Goal: Information Seeking & Learning: Learn about a topic

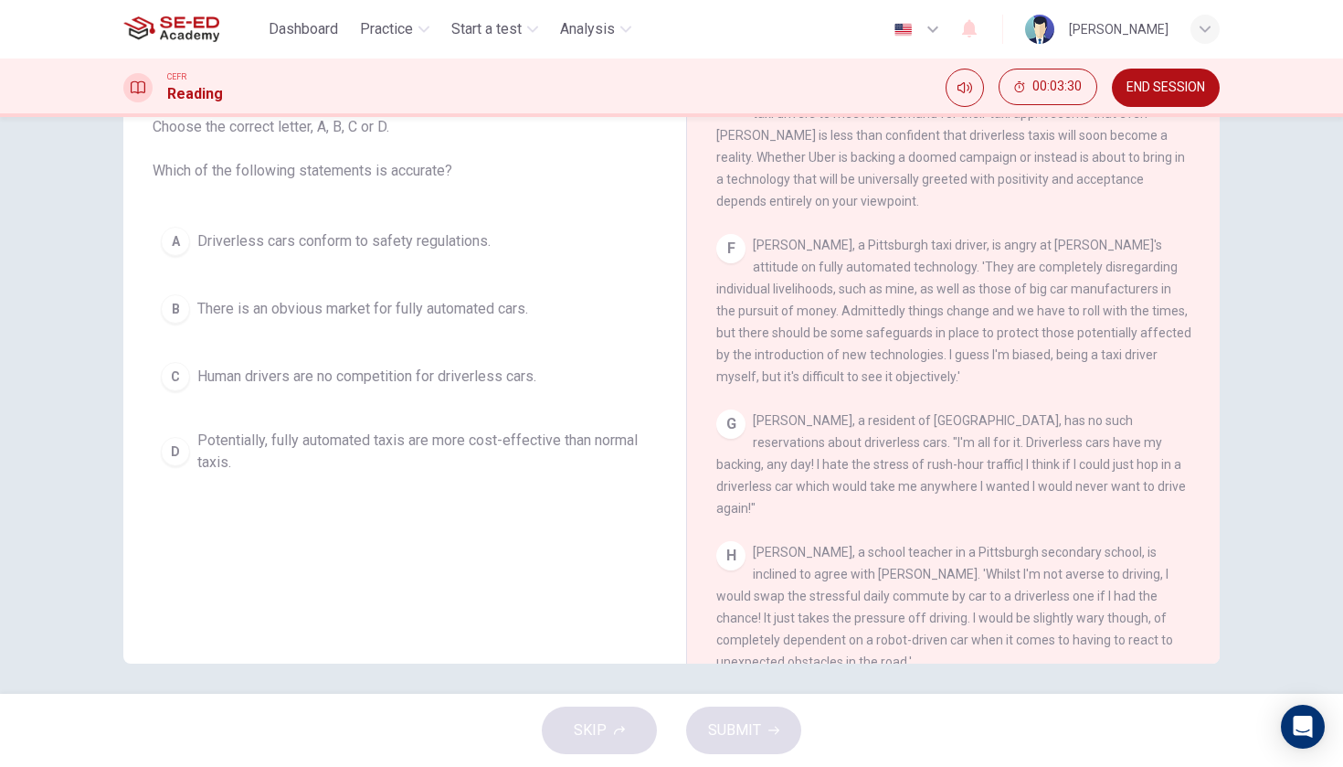
scroll to position [1285, 0]
click at [587, 442] on span "Potentially, fully automated taxis are more cost-effective than normal taxis." at bounding box center [422, 451] width 451 height 44
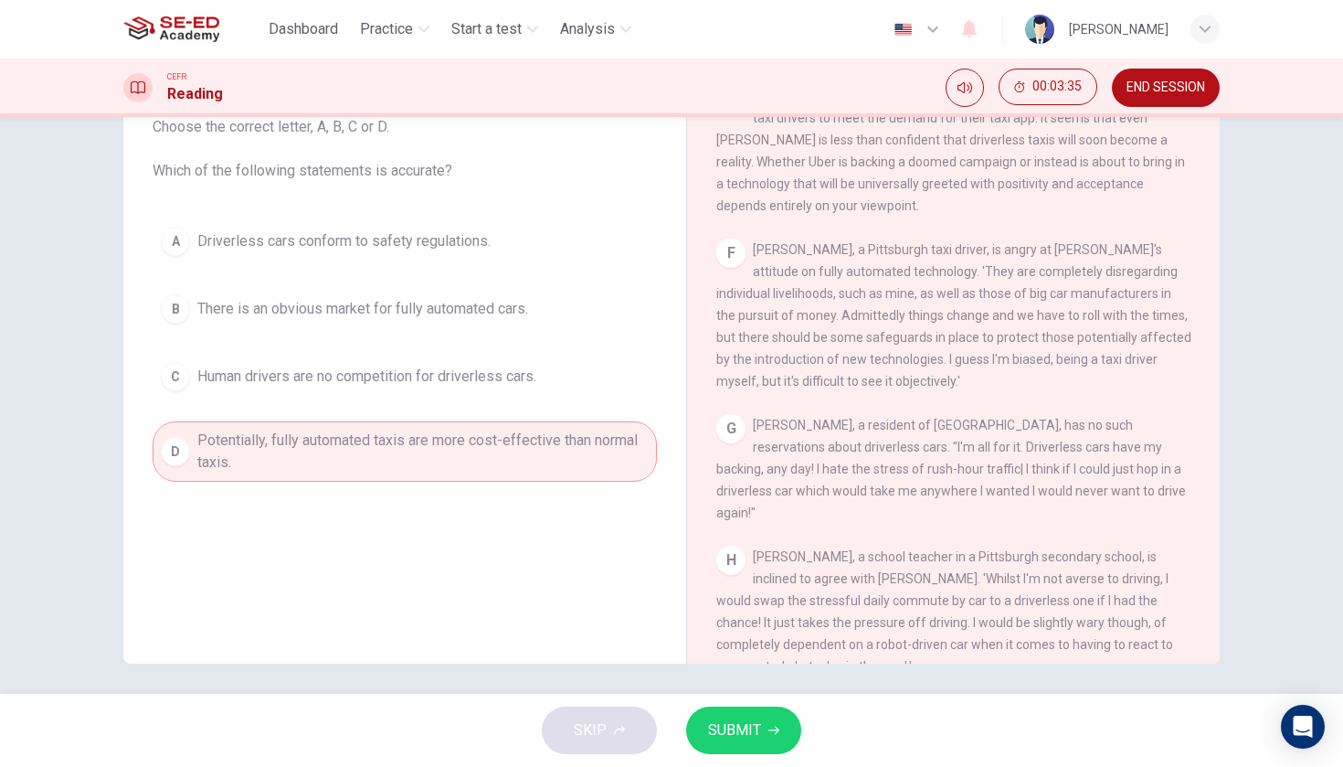
click at [756, 731] on span "SUBMIT" at bounding box center [734, 730] width 53 height 26
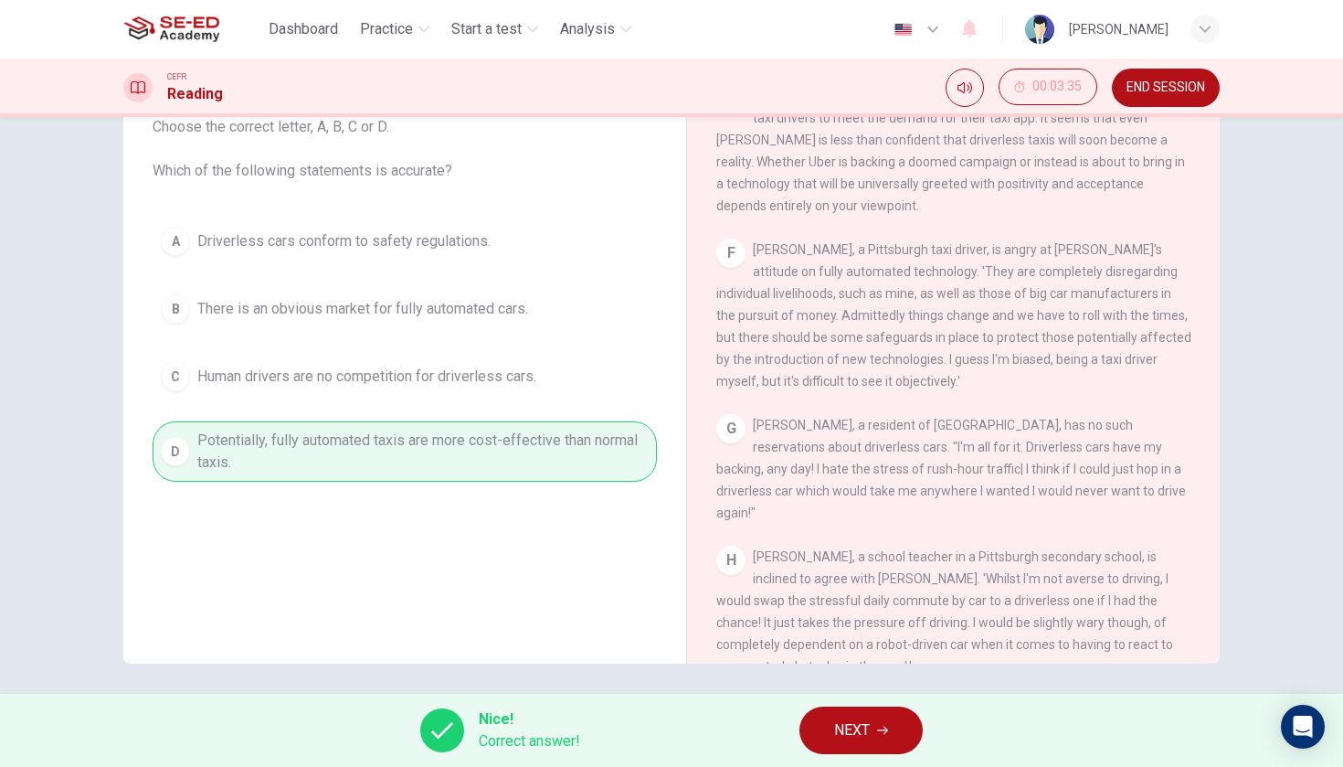
click at [844, 746] on button "NEXT" at bounding box center [860, 730] width 123 height 48
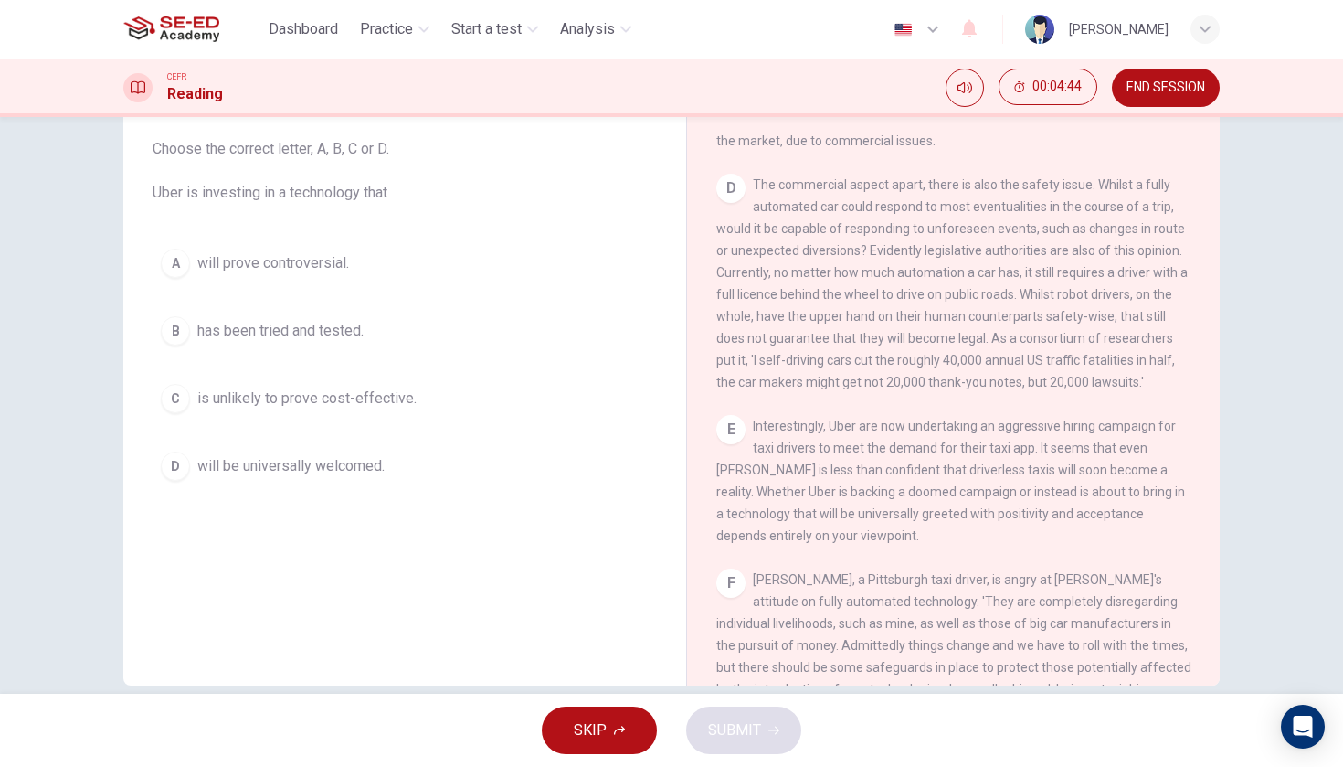
scroll to position [957, 0]
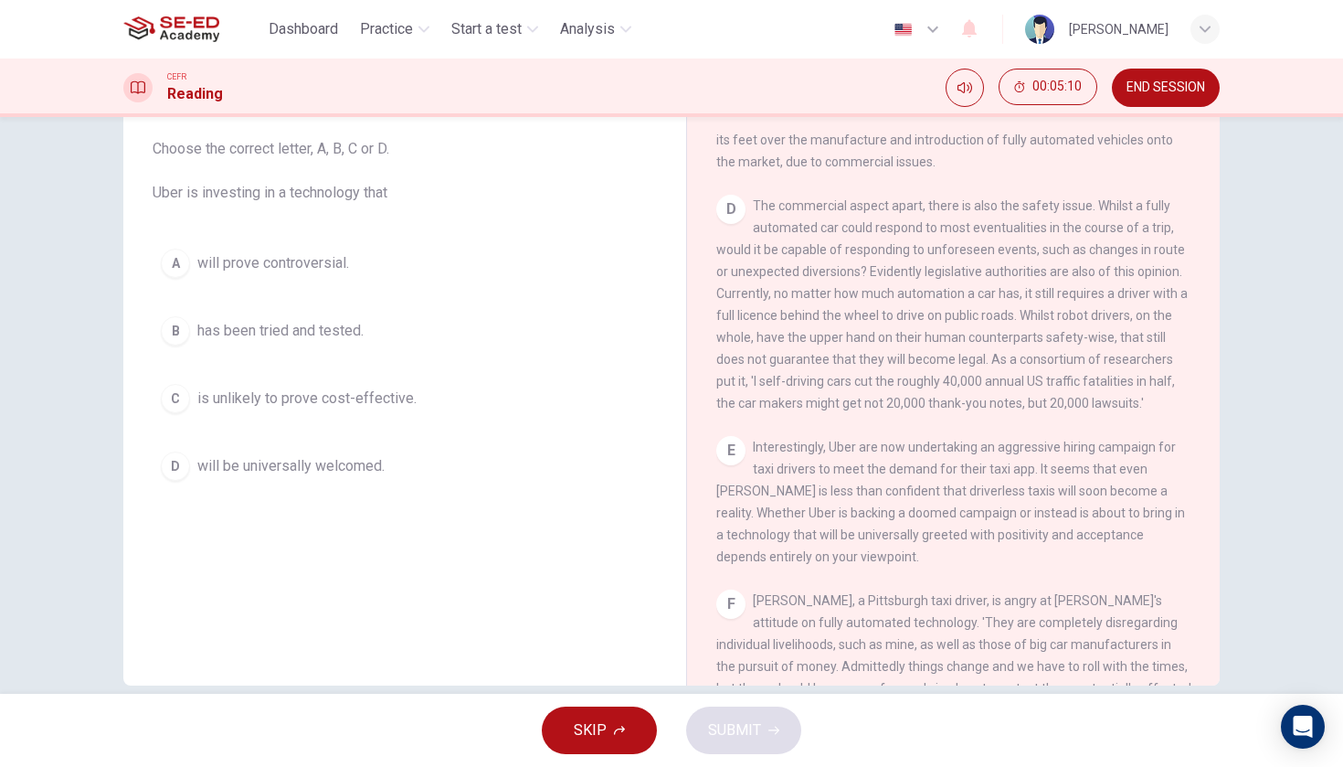
click at [309, 245] on button "A will prove controversial." at bounding box center [405, 263] width 504 height 46
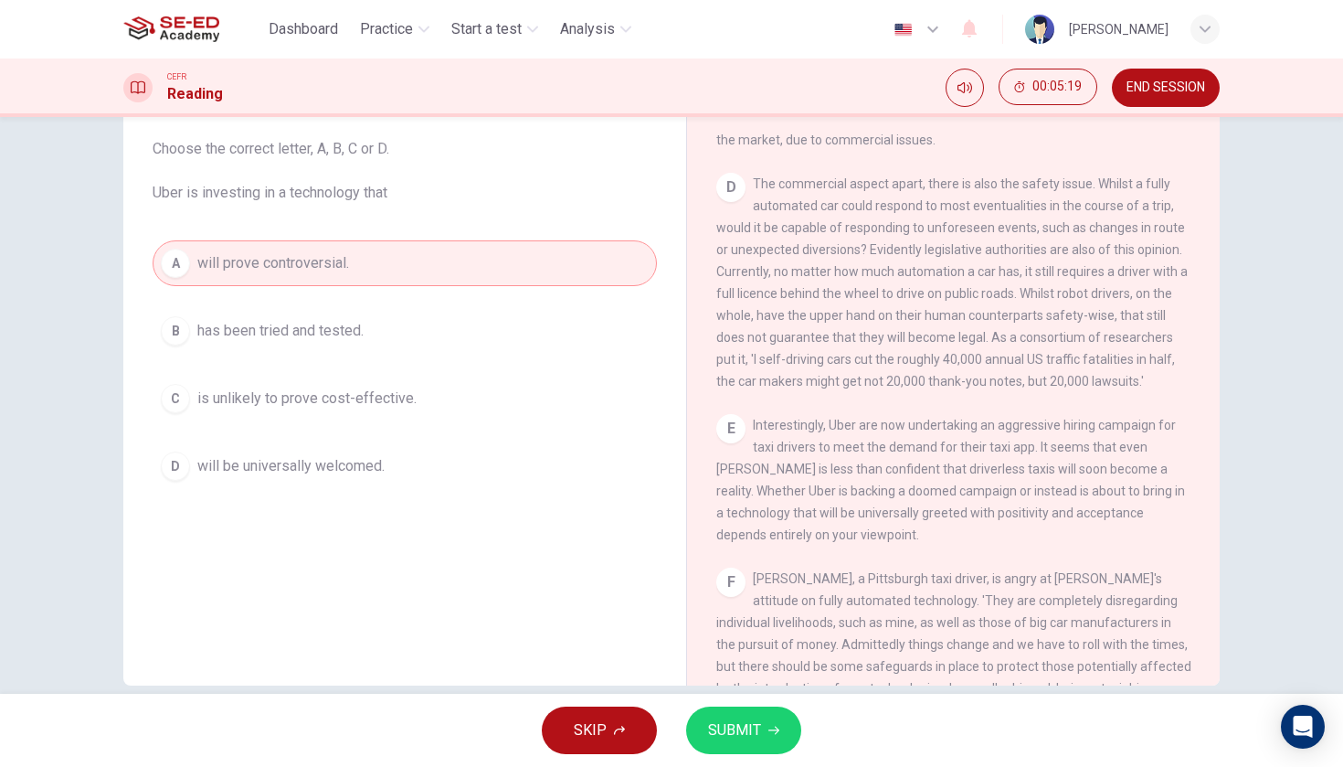
scroll to position [983, 0]
click at [390, 472] on button "D will be universally welcomed." at bounding box center [405, 466] width 504 height 46
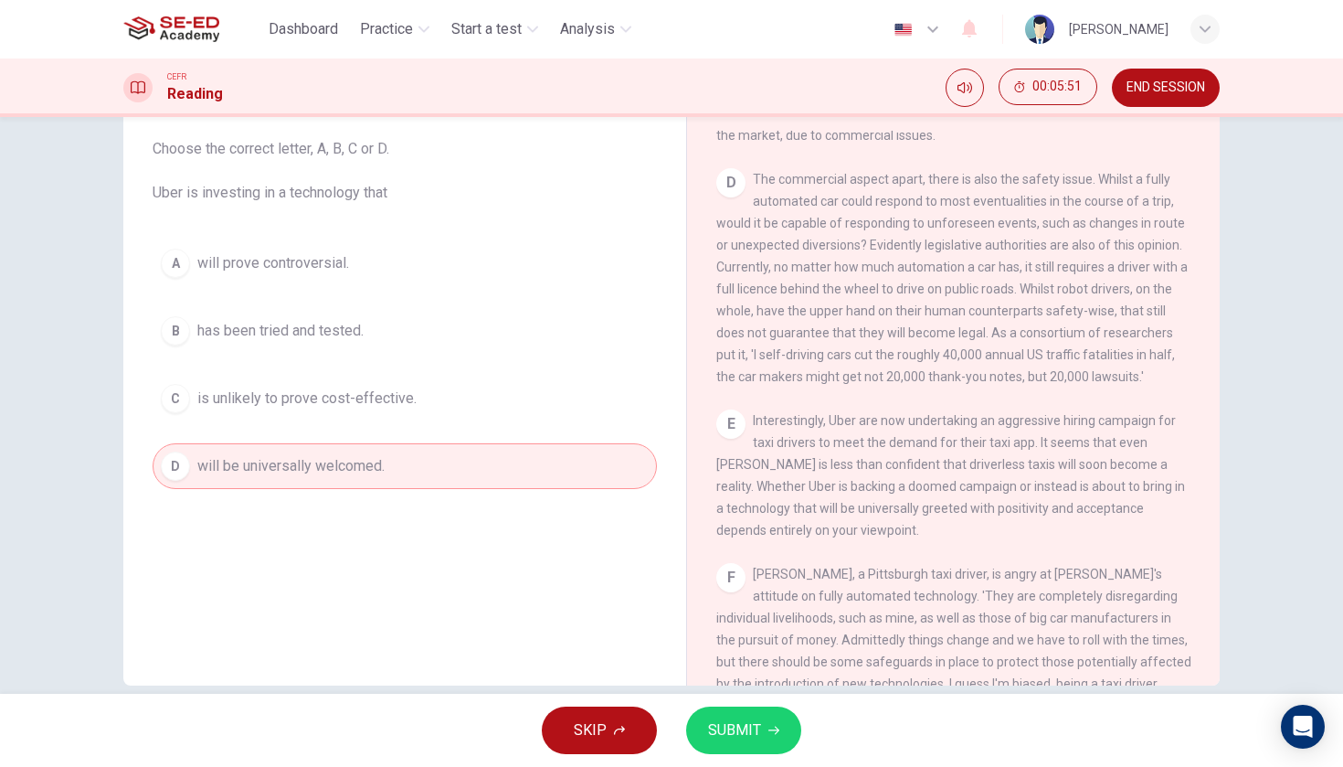
click at [762, 728] on button "SUBMIT" at bounding box center [743, 730] width 115 height 48
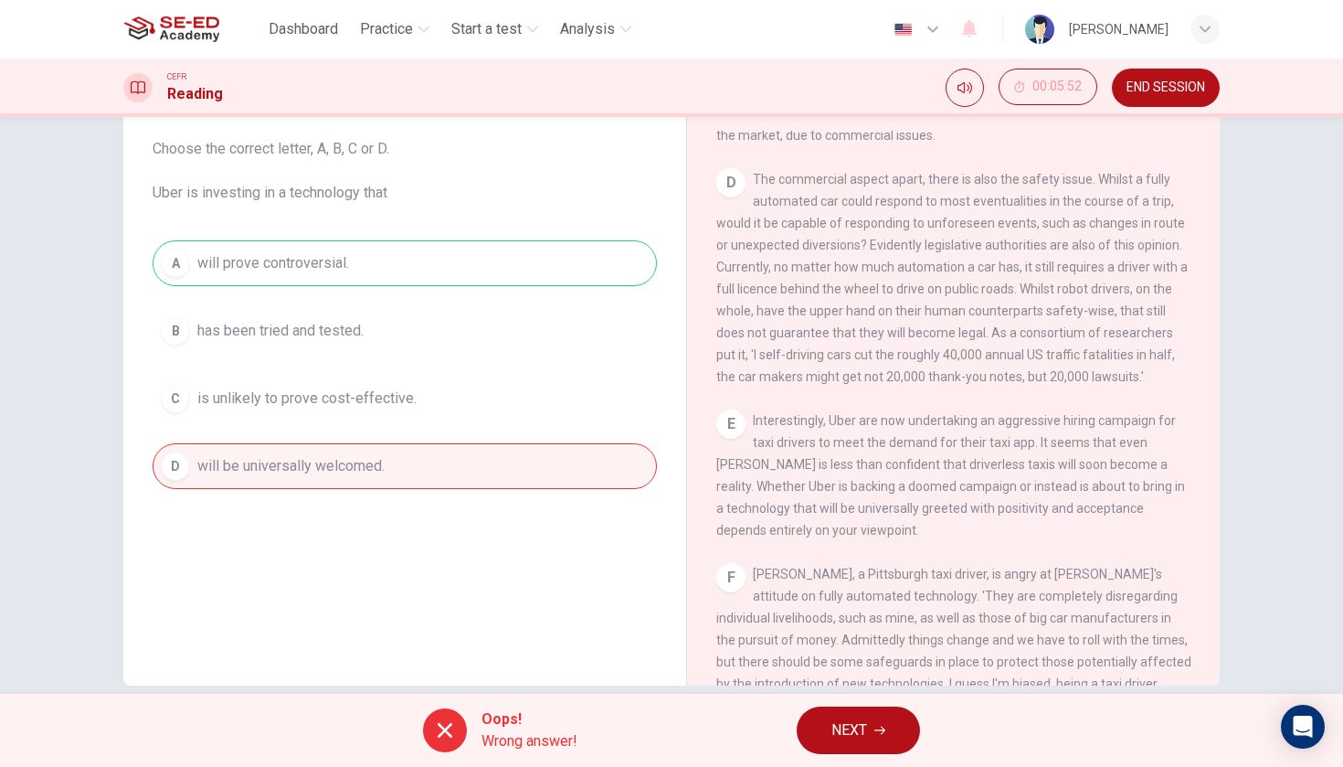
click at [451, 269] on div "A will prove controversial. B has been tried and tested. C is unlikely to prove…" at bounding box center [405, 364] width 504 height 249
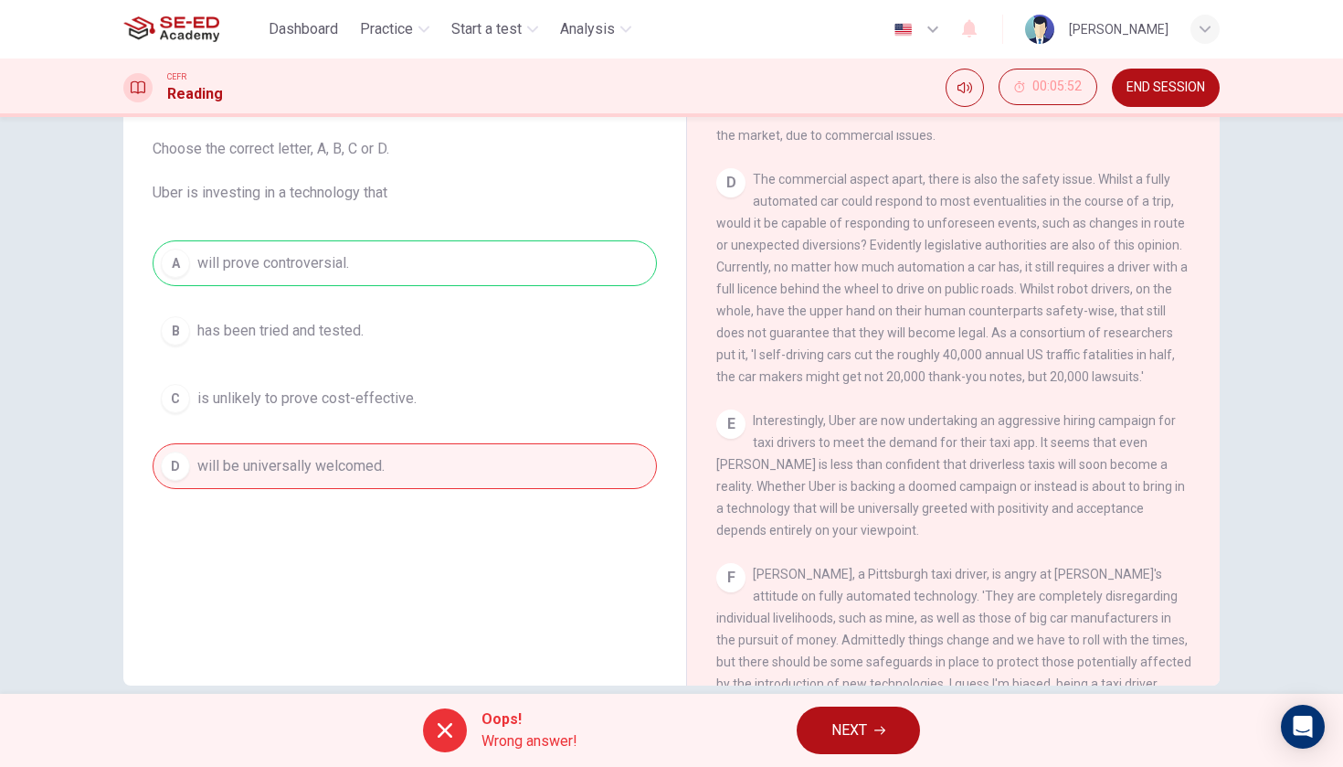
click at [451, 269] on div "A will prove controversial. B has been tried and tested. C is unlikely to prove…" at bounding box center [405, 364] width 504 height 249
click at [862, 733] on span "NEXT" at bounding box center [849, 730] width 36 height 26
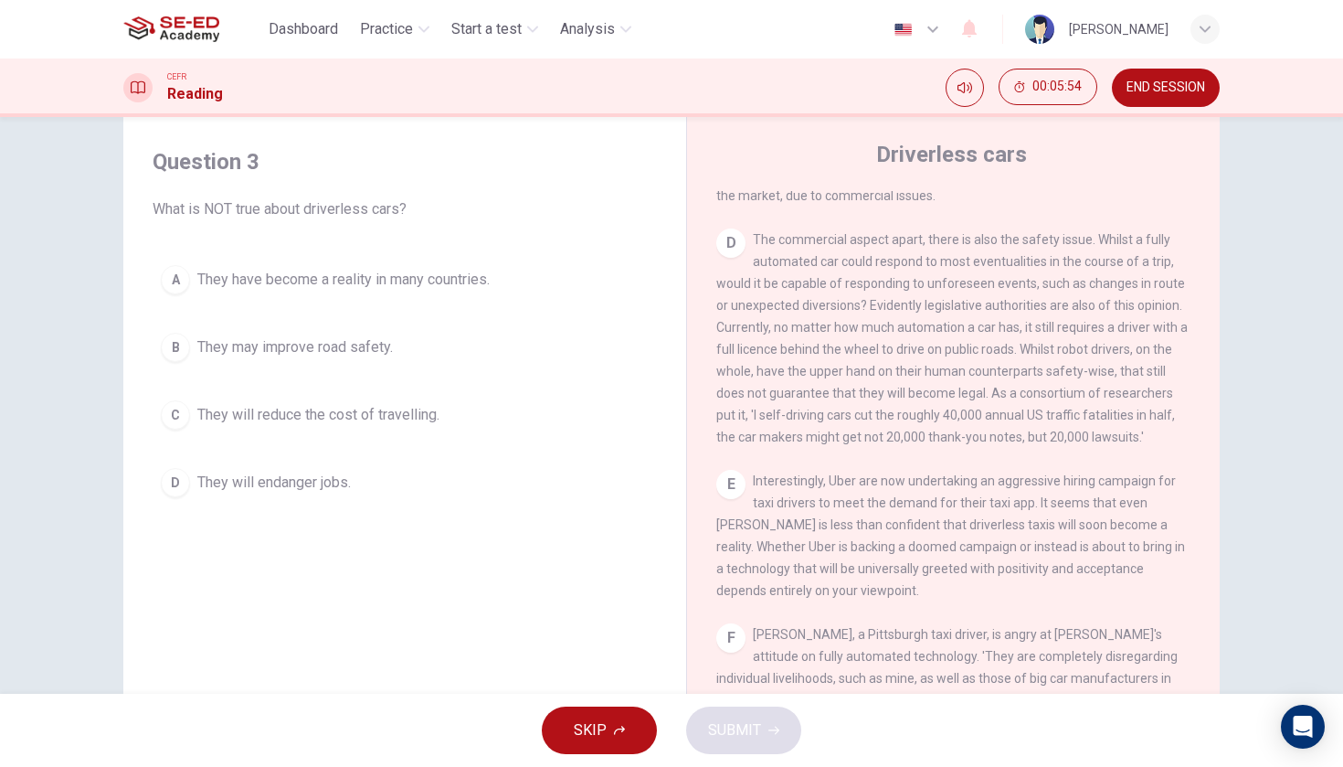
scroll to position [26, 0]
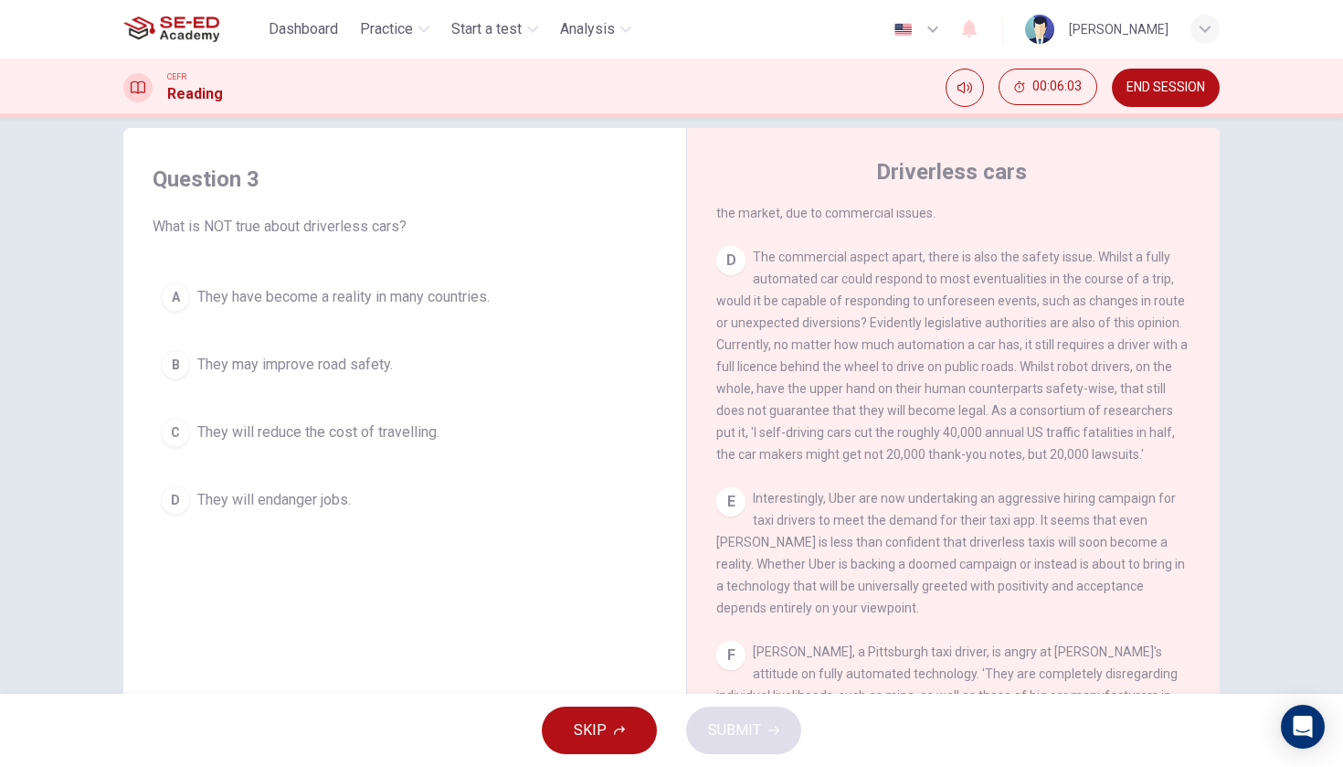
click at [370, 365] on span "They may improve road safety." at bounding box center [295, 365] width 196 height 22
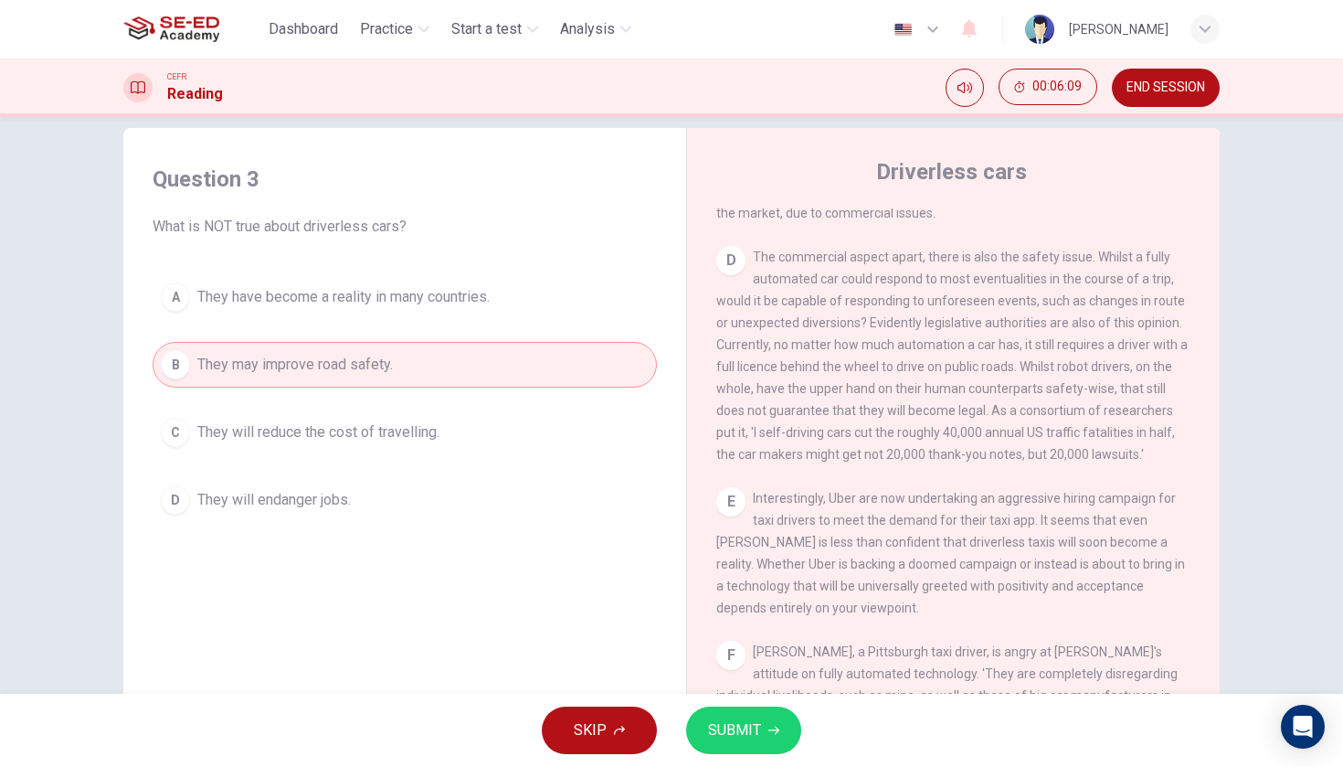
click at [442, 435] on button "C They will reduce the cost of travelling." at bounding box center [405, 432] width 504 height 46
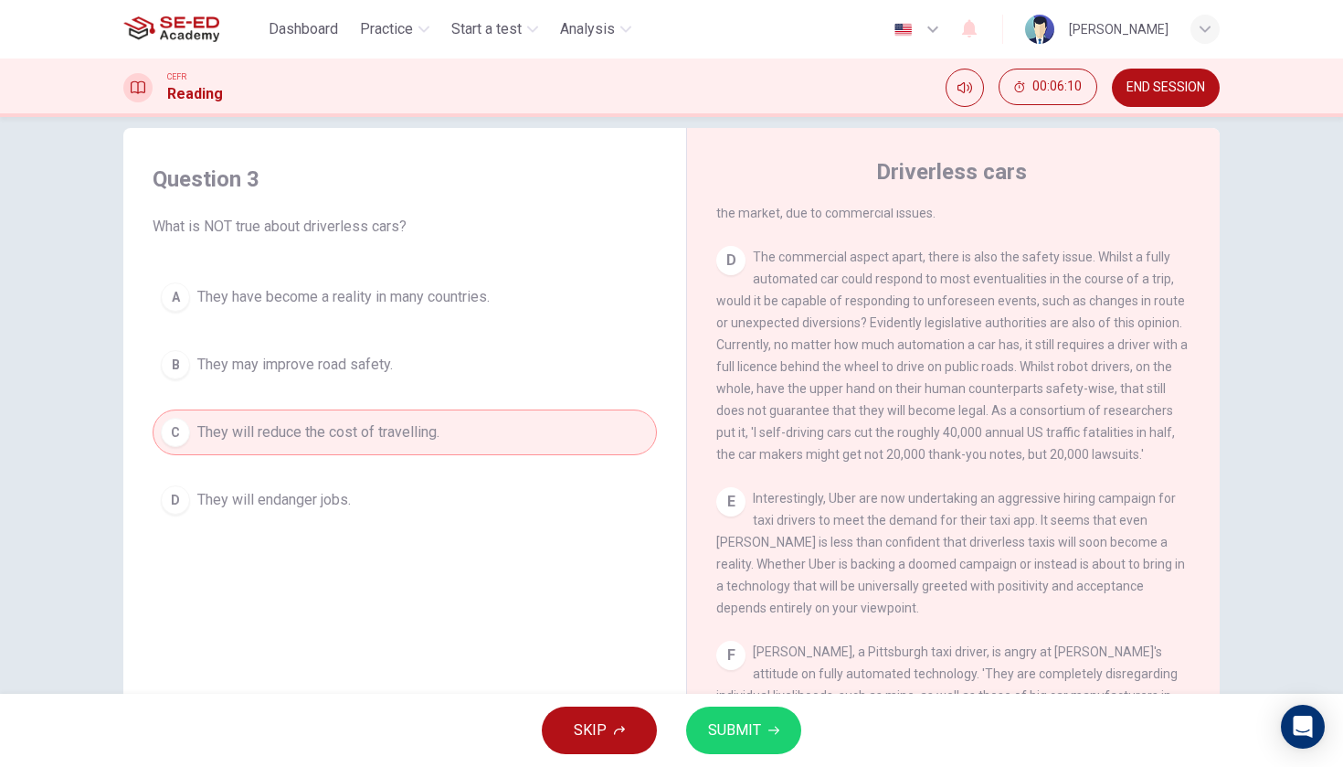
click at [418, 499] on button "D They will endanger jobs." at bounding box center [405, 500] width 504 height 46
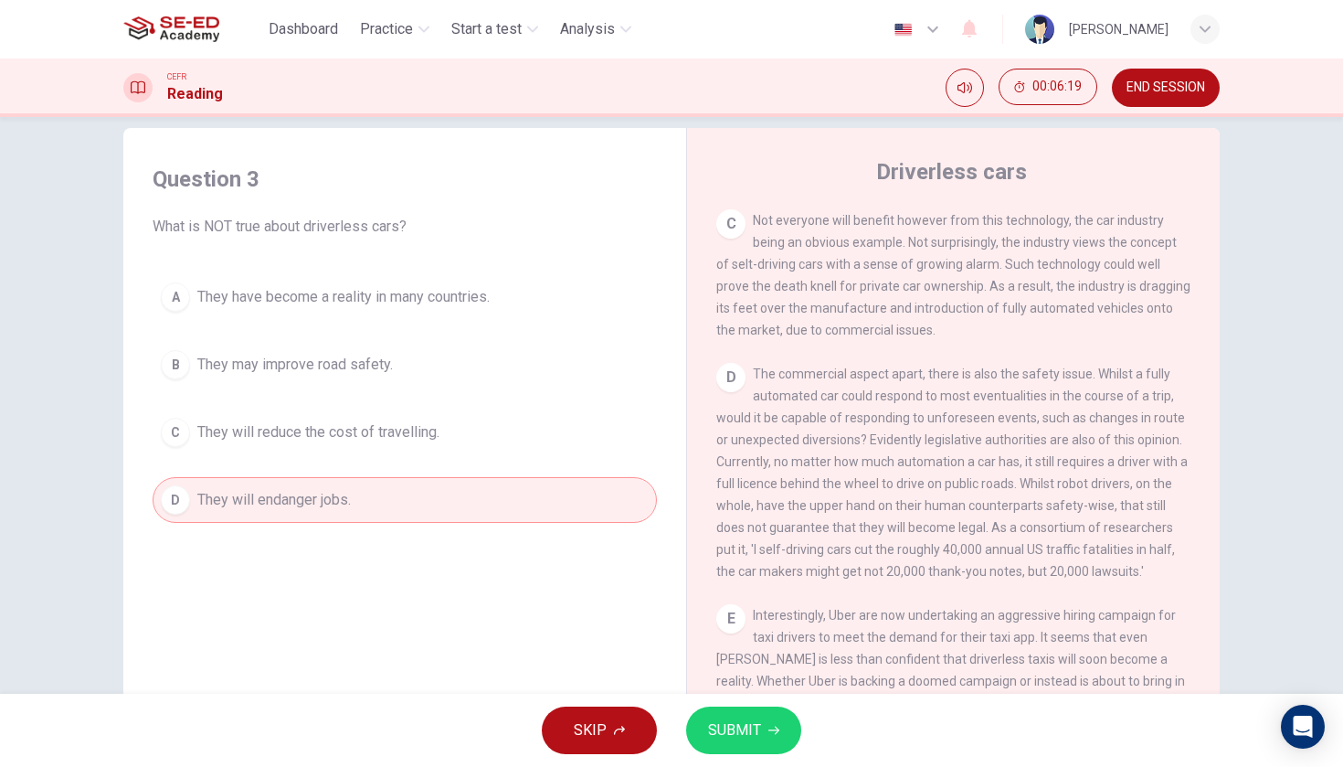
scroll to position [861, 0]
click at [409, 358] on button "B They may improve road safety." at bounding box center [405, 365] width 504 height 46
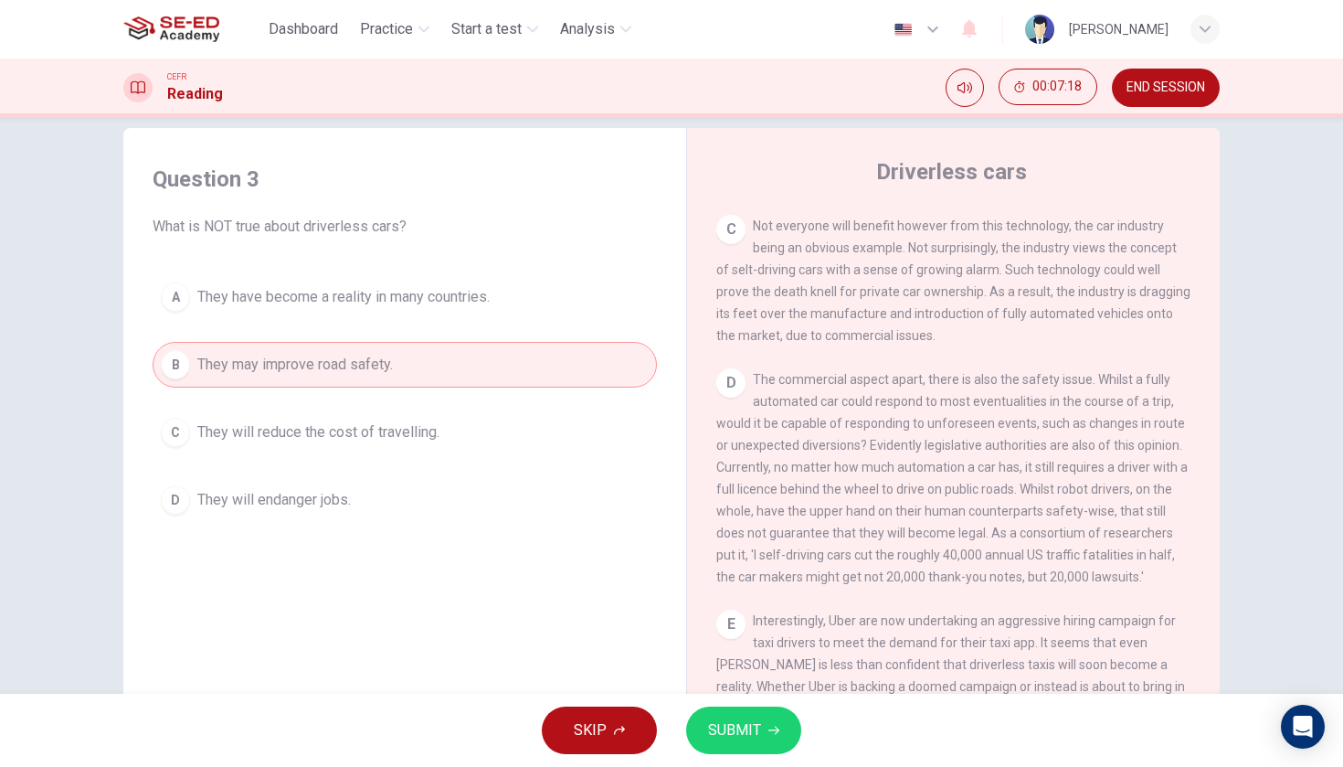
click at [726, 716] on button "SUBMIT" at bounding box center [743, 730] width 115 height 48
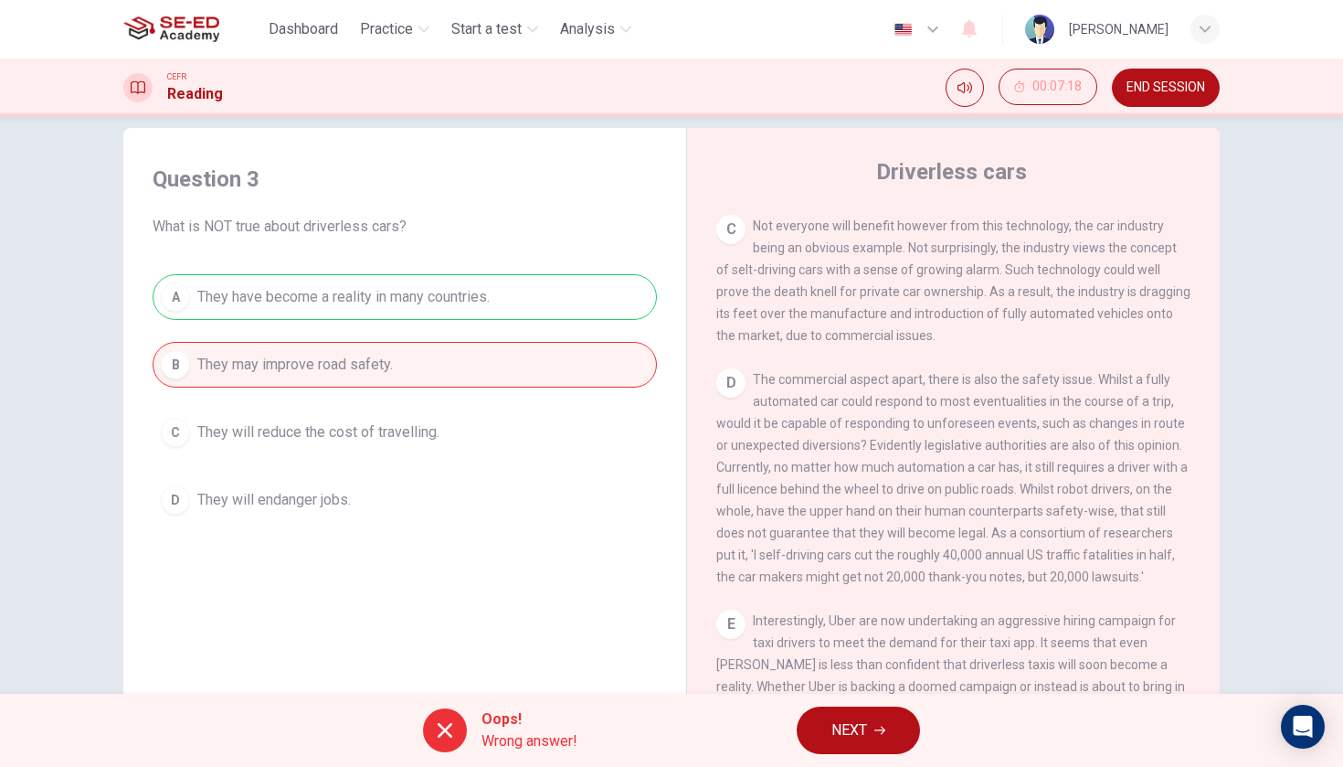
click at [904, 746] on button "NEXT" at bounding box center [858, 730] width 123 height 48
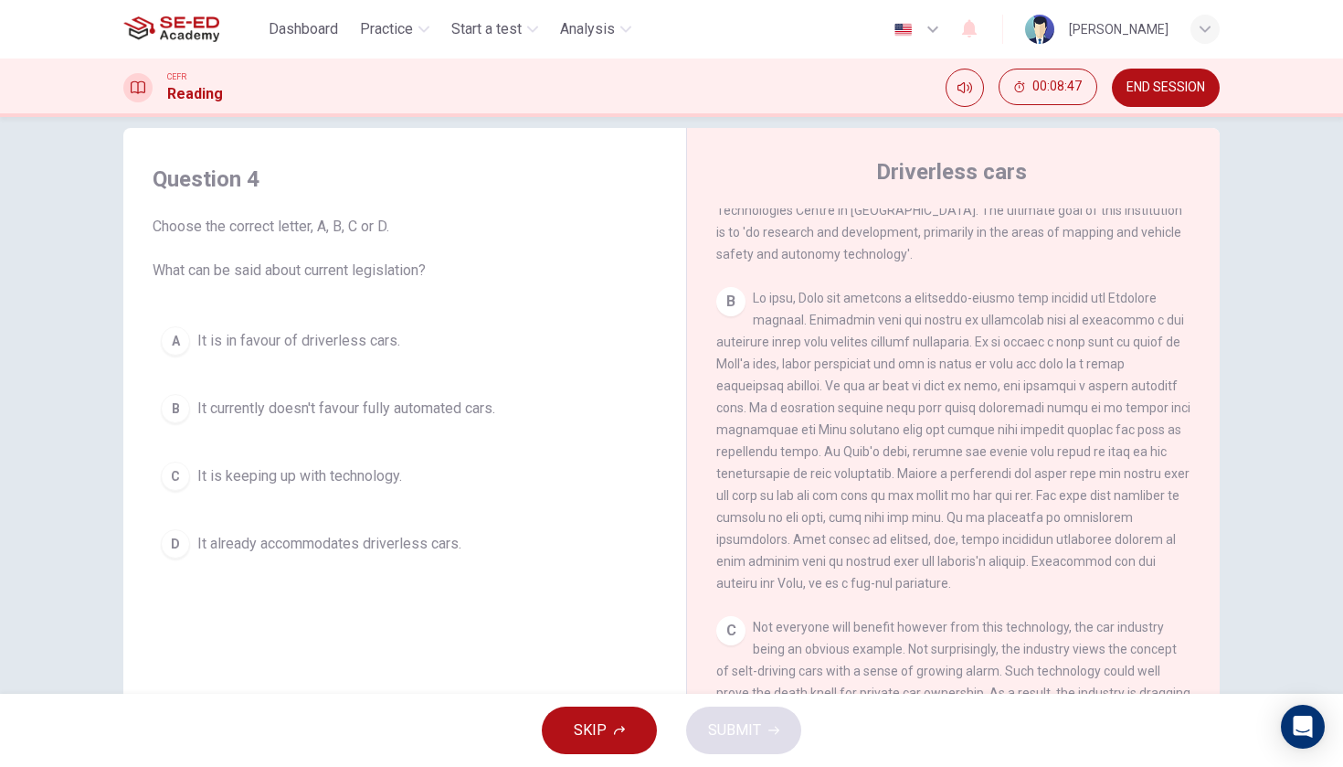
scroll to position [460, 0]
click at [375, 417] on span "It currently doesn't favour fully automated cars." at bounding box center [346, 408] width 298 height 22
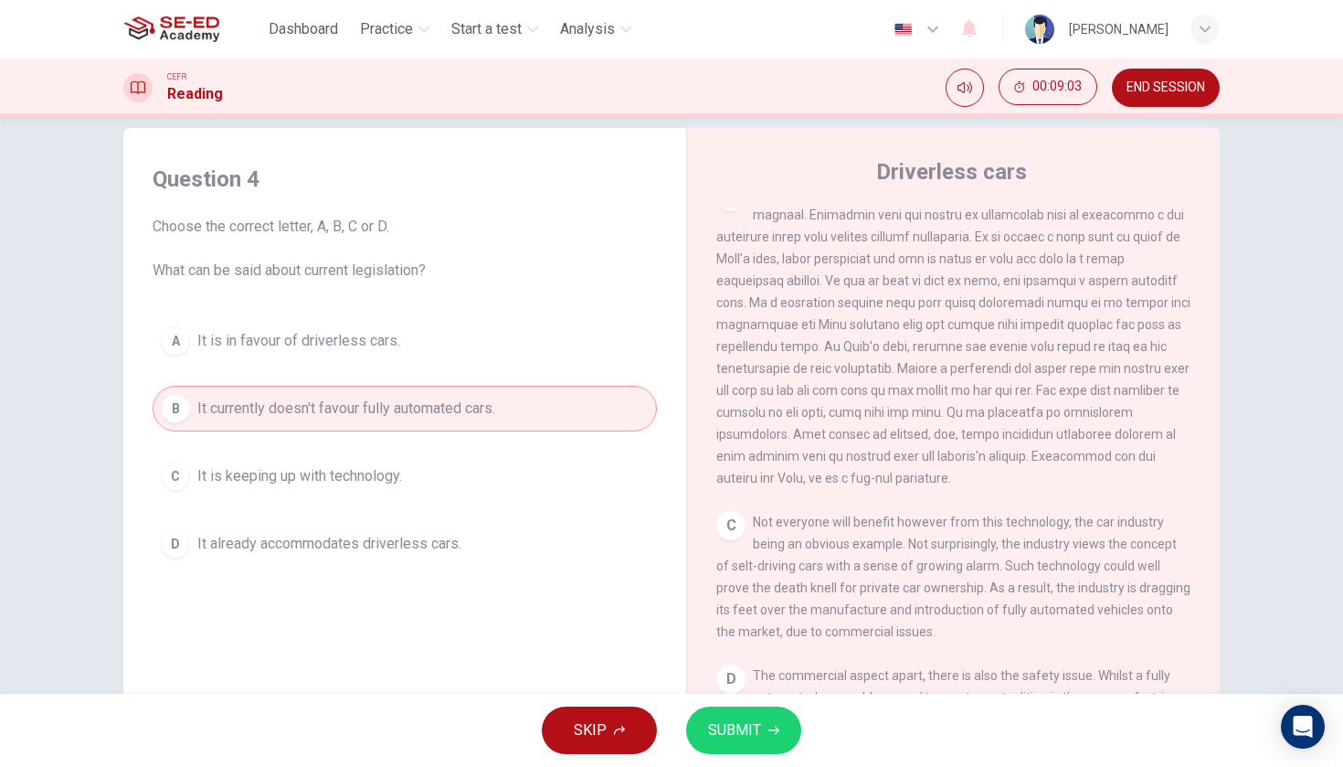
scroll to position [566, 0]
click at [722, 715] on button "SUBMIT" at bounding box center [743, 730] width 115 height 48
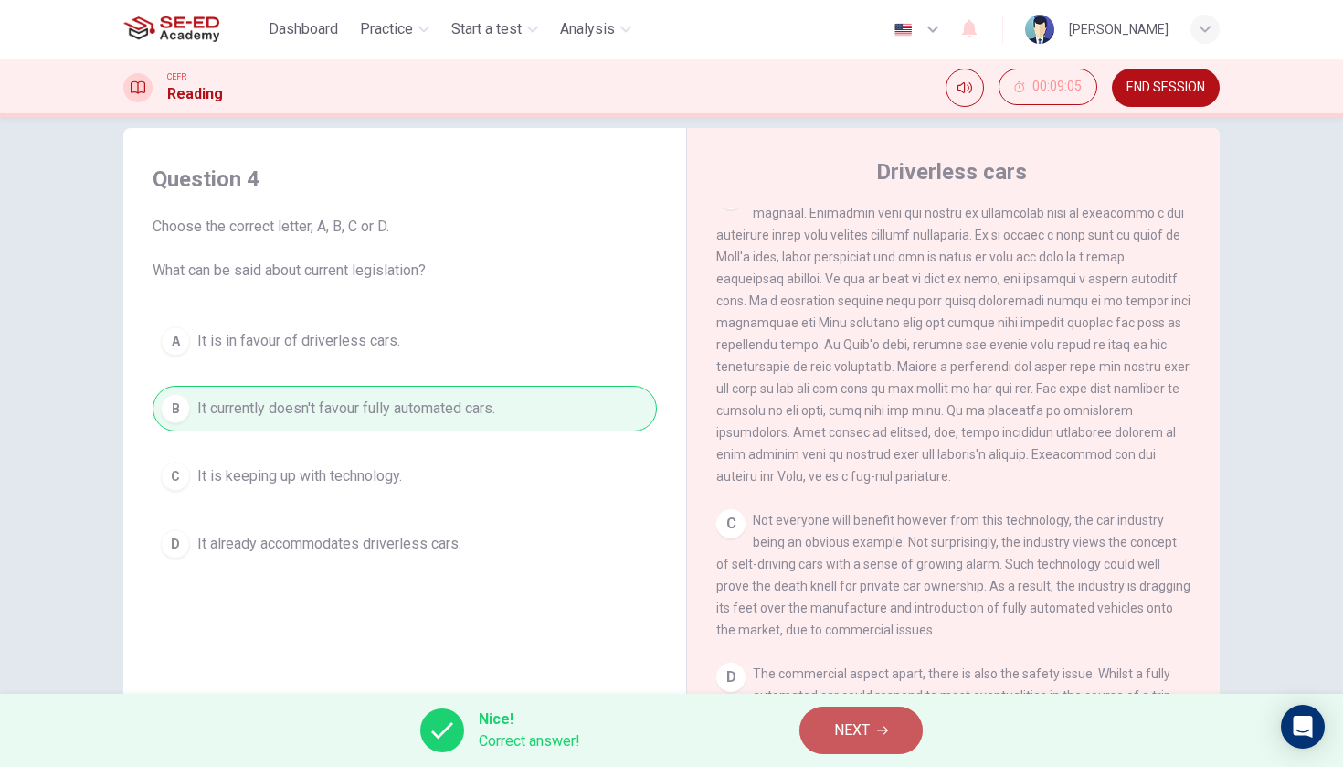
click at [856, 719] on span "NEXT" at bounding box center [852, 730] width 36 height 26
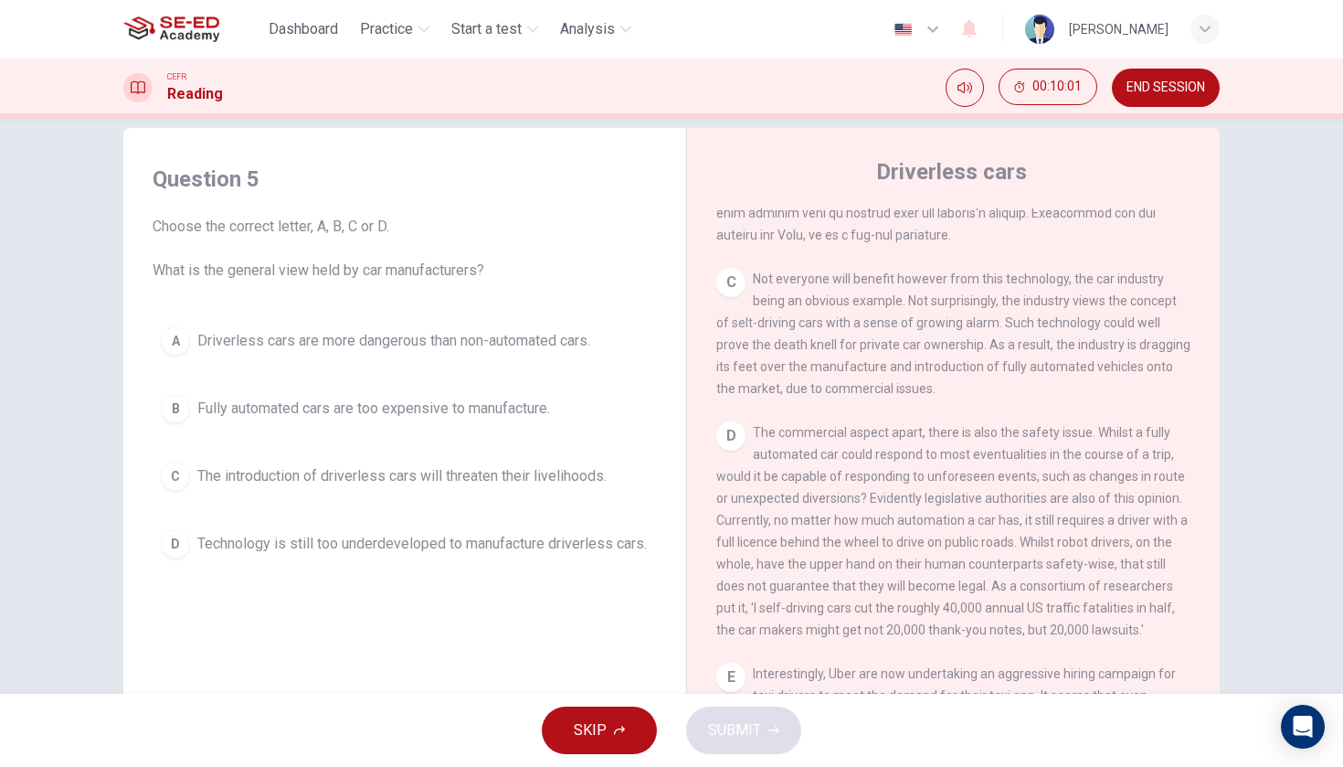
scroll to position [807, 0]
click at [549, 352] on button "A Driverless cars are more dangerous than non-automated cars." at bounding box center [405, 341] width 504 height 46
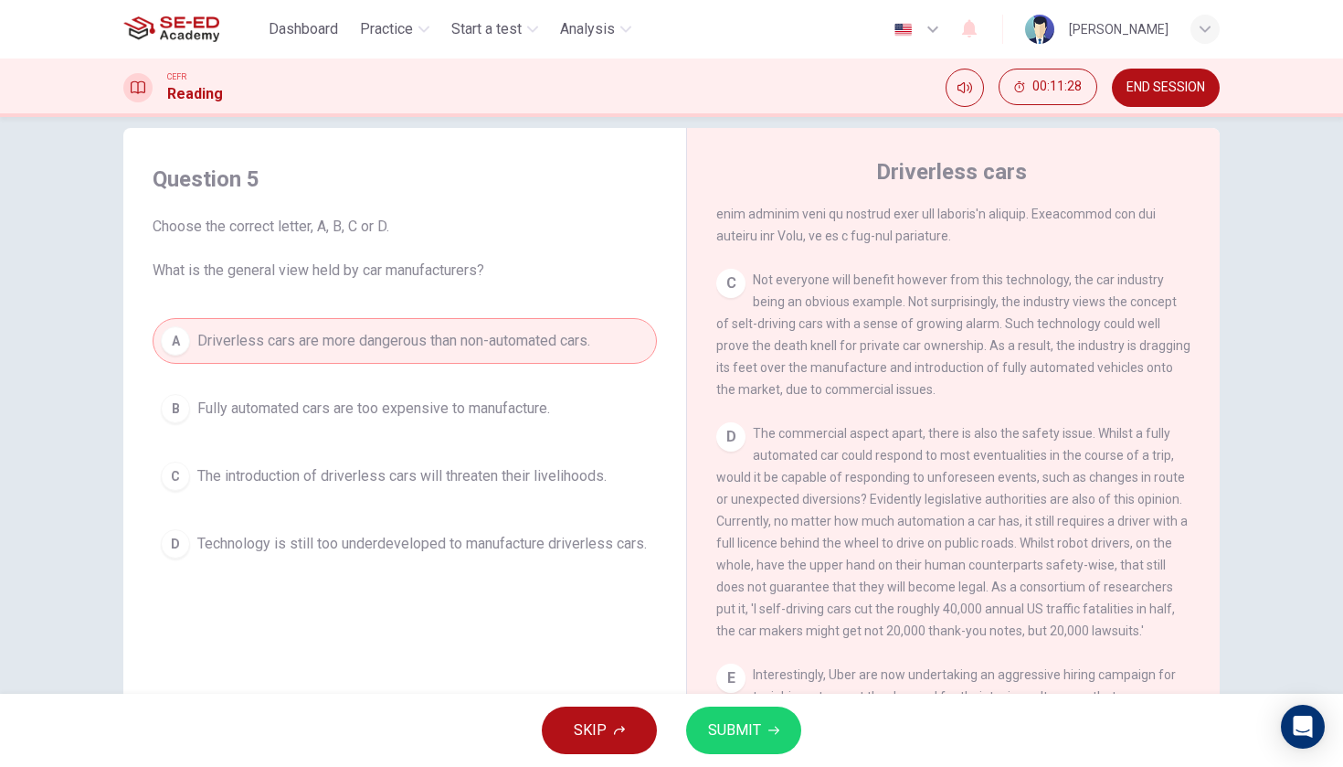
click at [575, 478] on span "The introduction of driverless cars will threaten their livelihoods." at bounding box center [401, 476] width 409 height 22
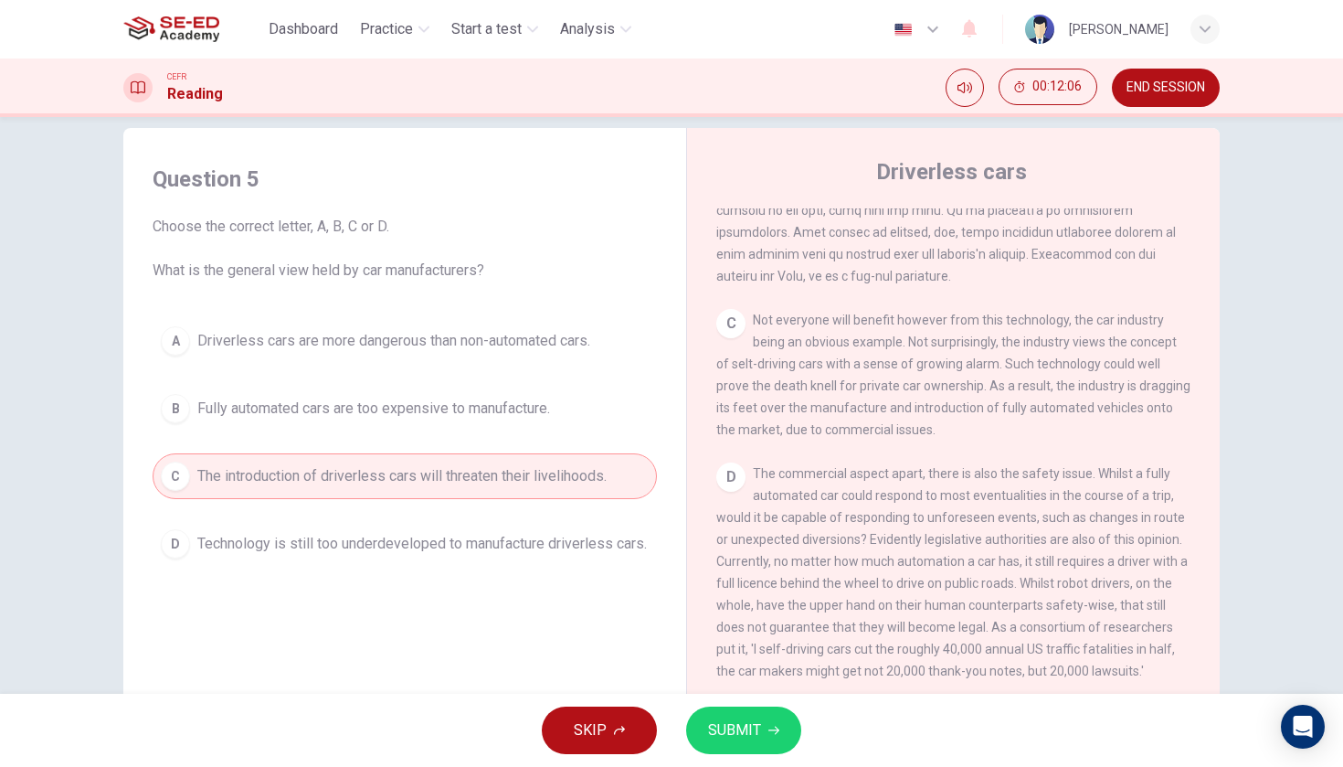
scroll to position [762, 0]
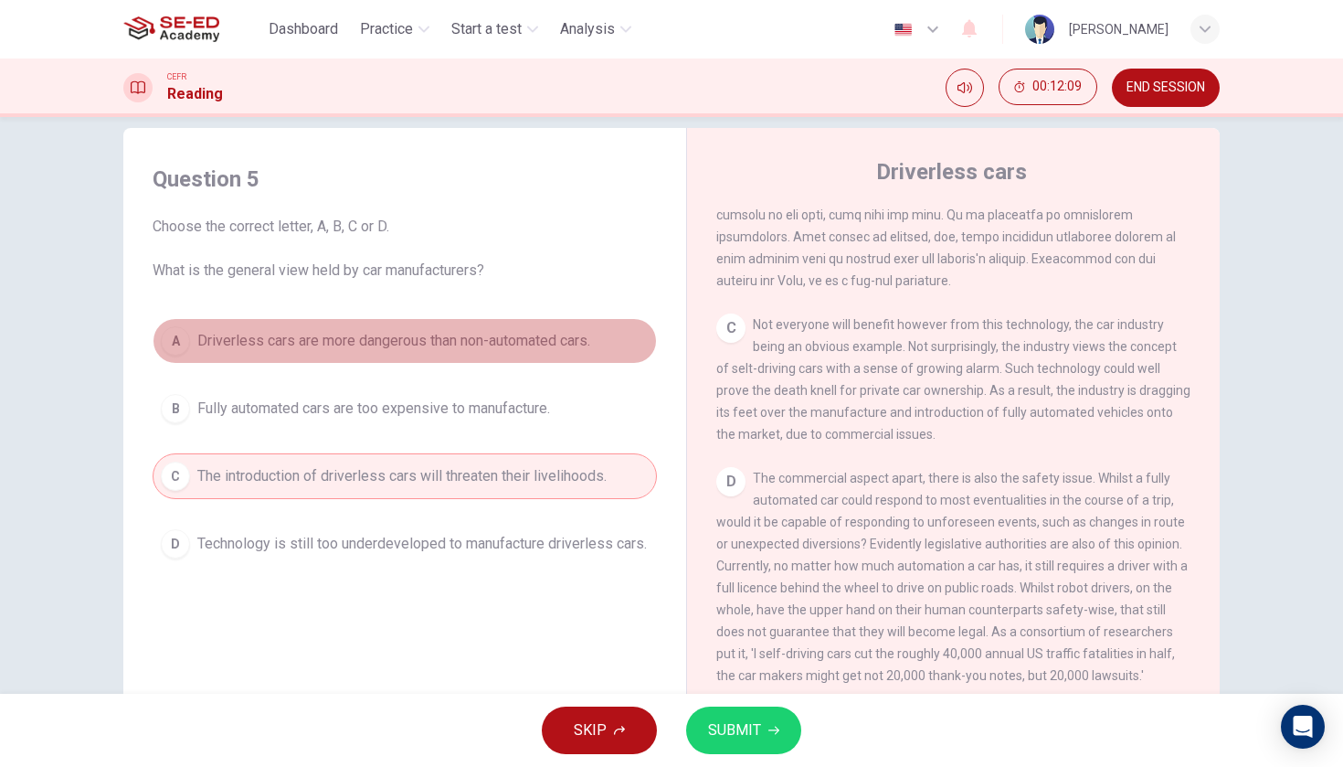
click at [604, 344] on button "A Driverless cars are more dangerous than non-automated cars." at bounding box center [405, 341] width 504 height 46
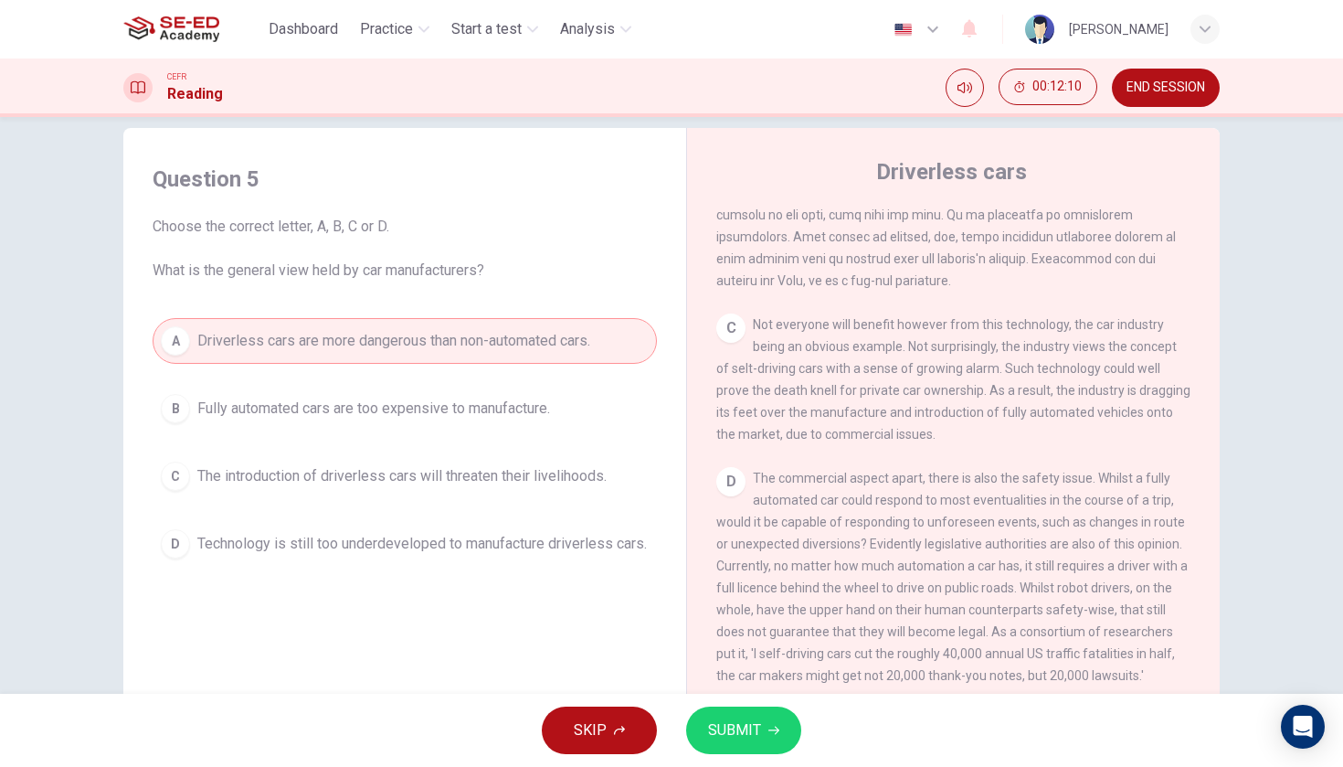
click at [577, 486] on span "The introduction of driverless cars will threaten their livelihoods." at bounding box center [401, 476] width 409 height 22
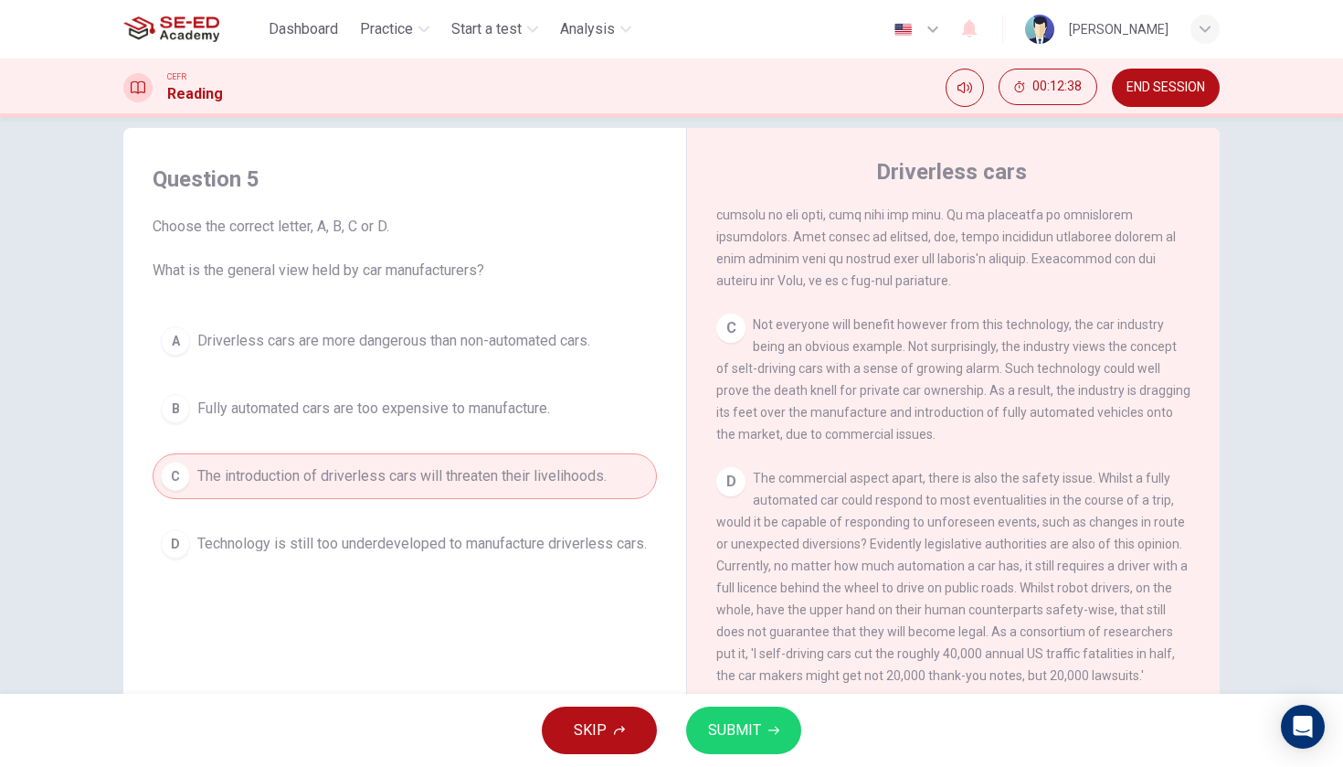
click at [731, 740] on span "SUBMIT" at bounding box center [734, 730] width 53 height 26
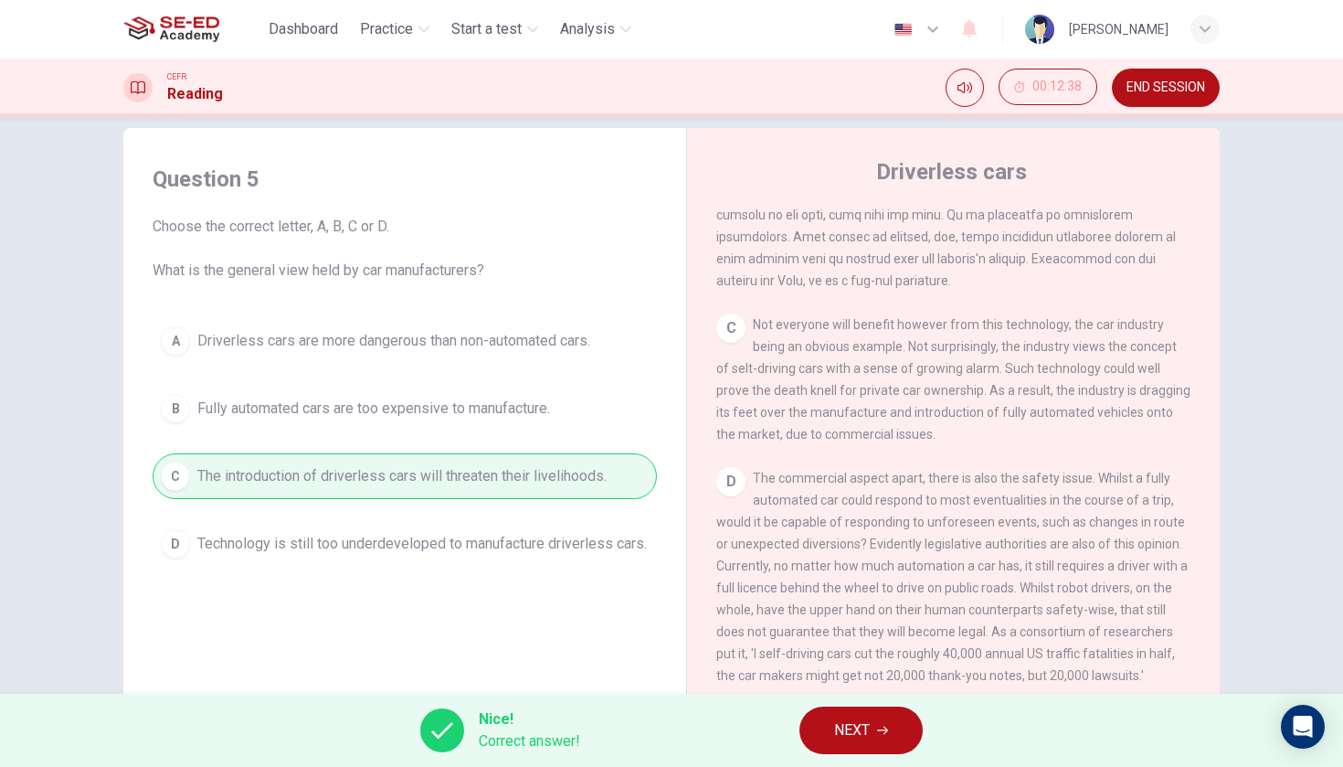
click at [851, 718] on span "NEXT" at bounding box center [852, 730] width 36 height 26
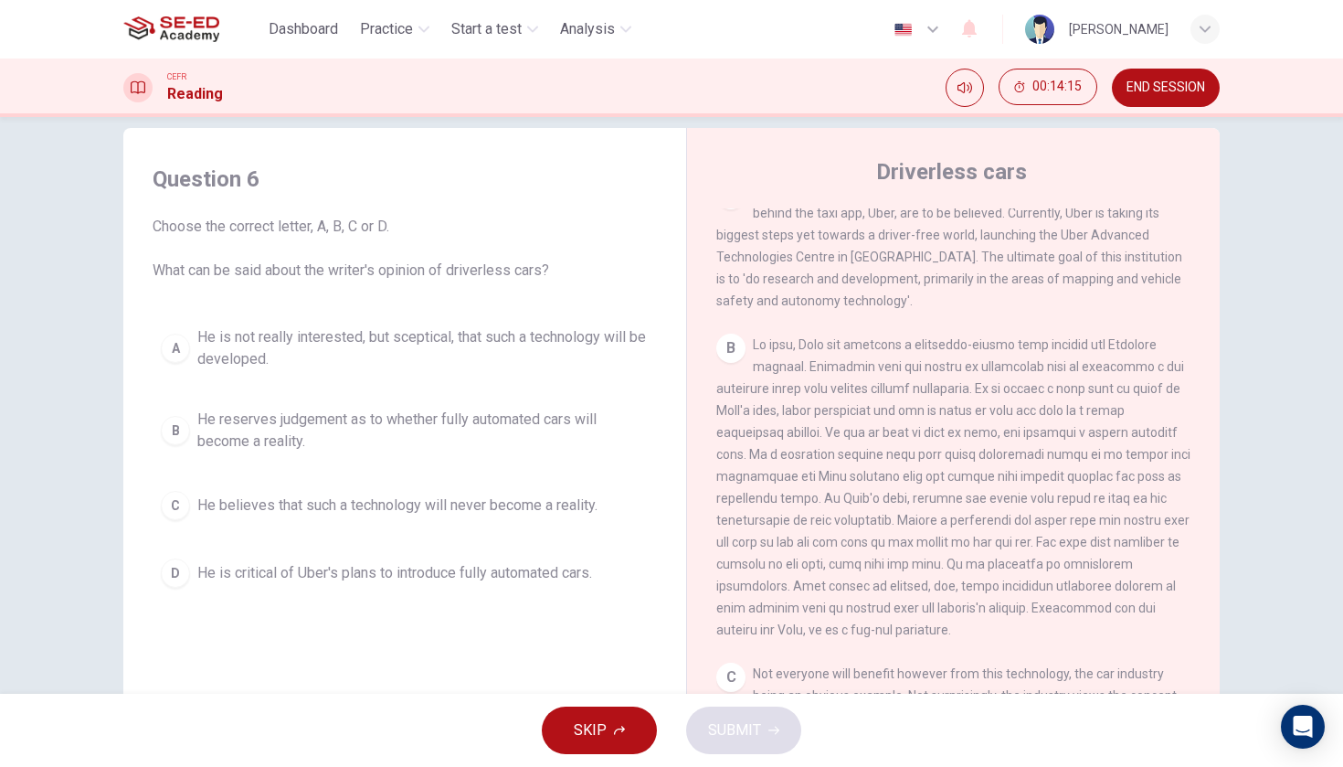
scroll to position [422, 0]
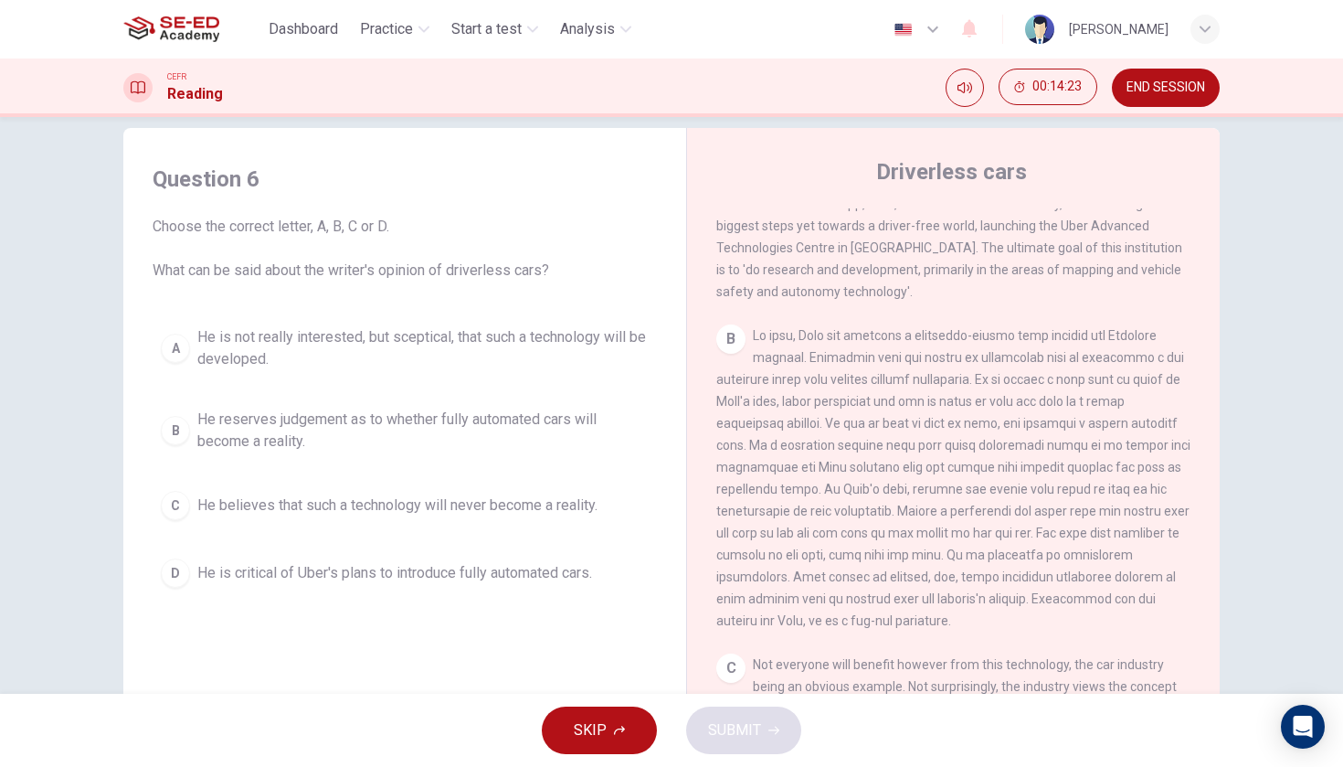
click at [481, 573] on span "He is critical of Uber's plans to introduce fully automated cars." at bounding box center [394, 573] width 395 height 22
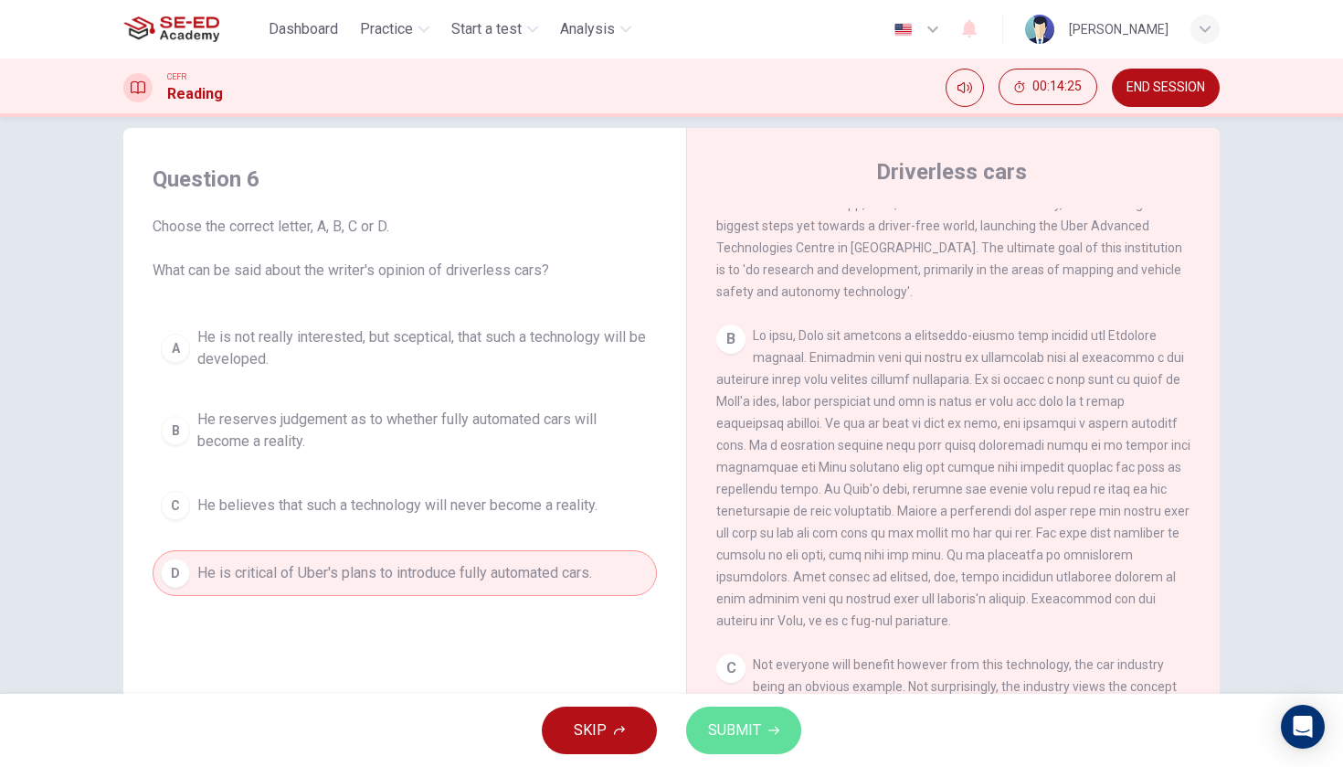
click at [751, 727] on span "SUBMIT" at bounding box center [734, 730] width 53 height 26
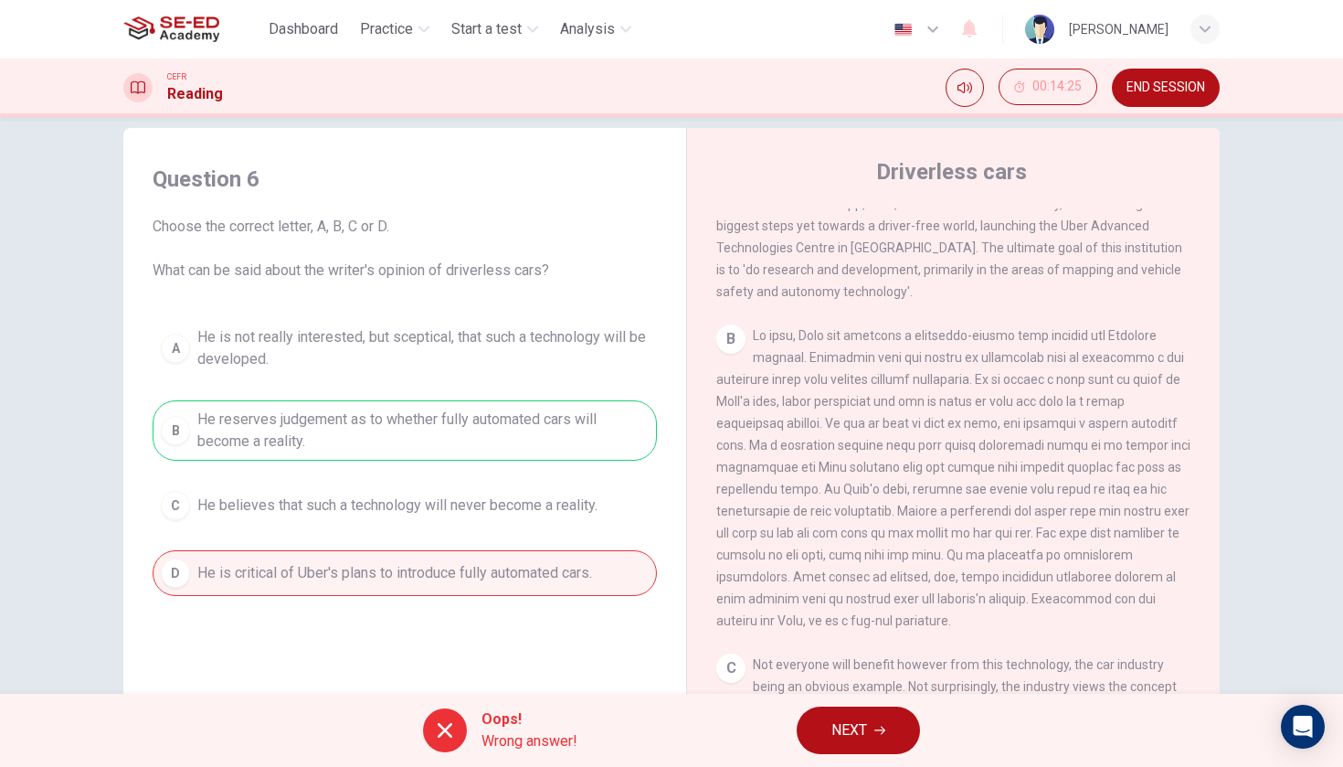
click at [873, 740] on button "NEXT" at bounding box center [858, 730] width 123 height 48
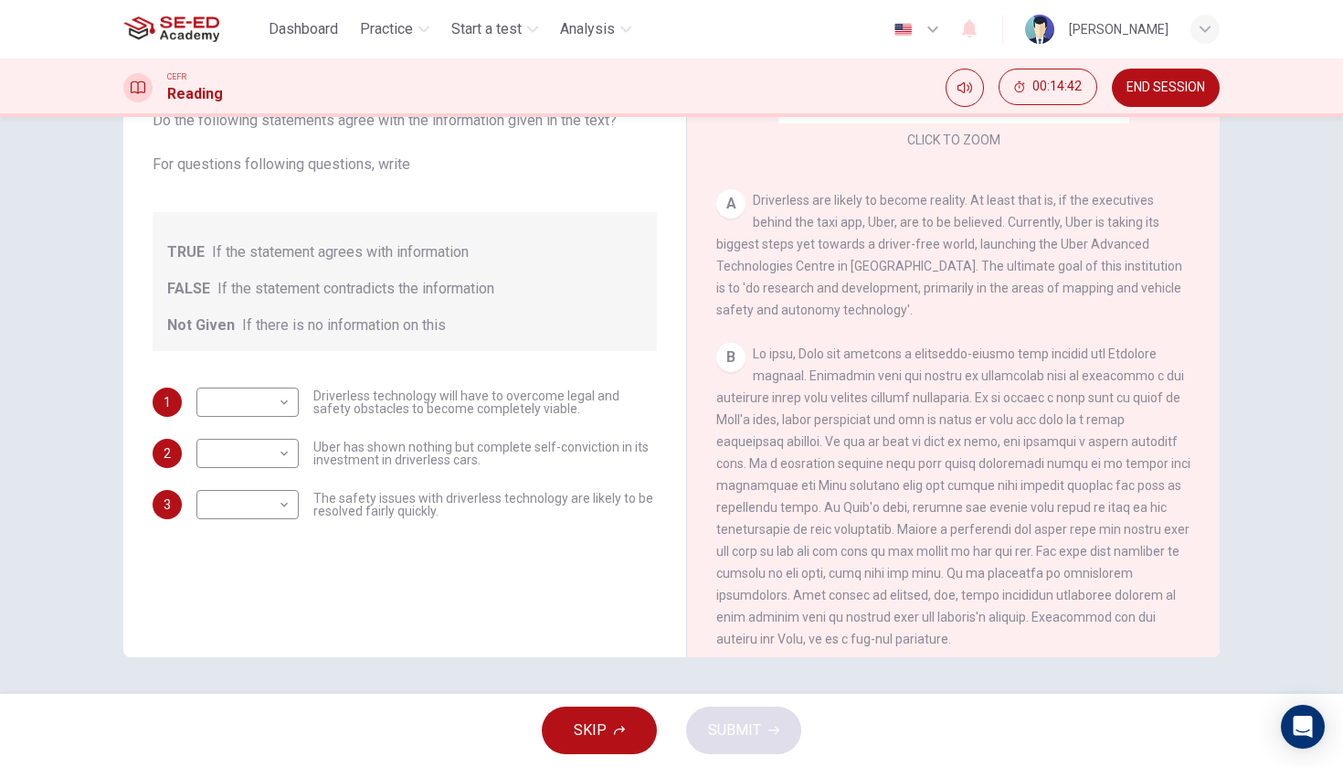
scroll to position [299, 0]
click at [274, 402] on body "This site uses cookies, as explained in our Privacy Policy . If you agree to th…" at bounding box center [671, 383] width 1343 height 767
click at [267, 464] on li "FALSE" at bounding box center [247, 460] width 102 height 29
type input "FALSE"
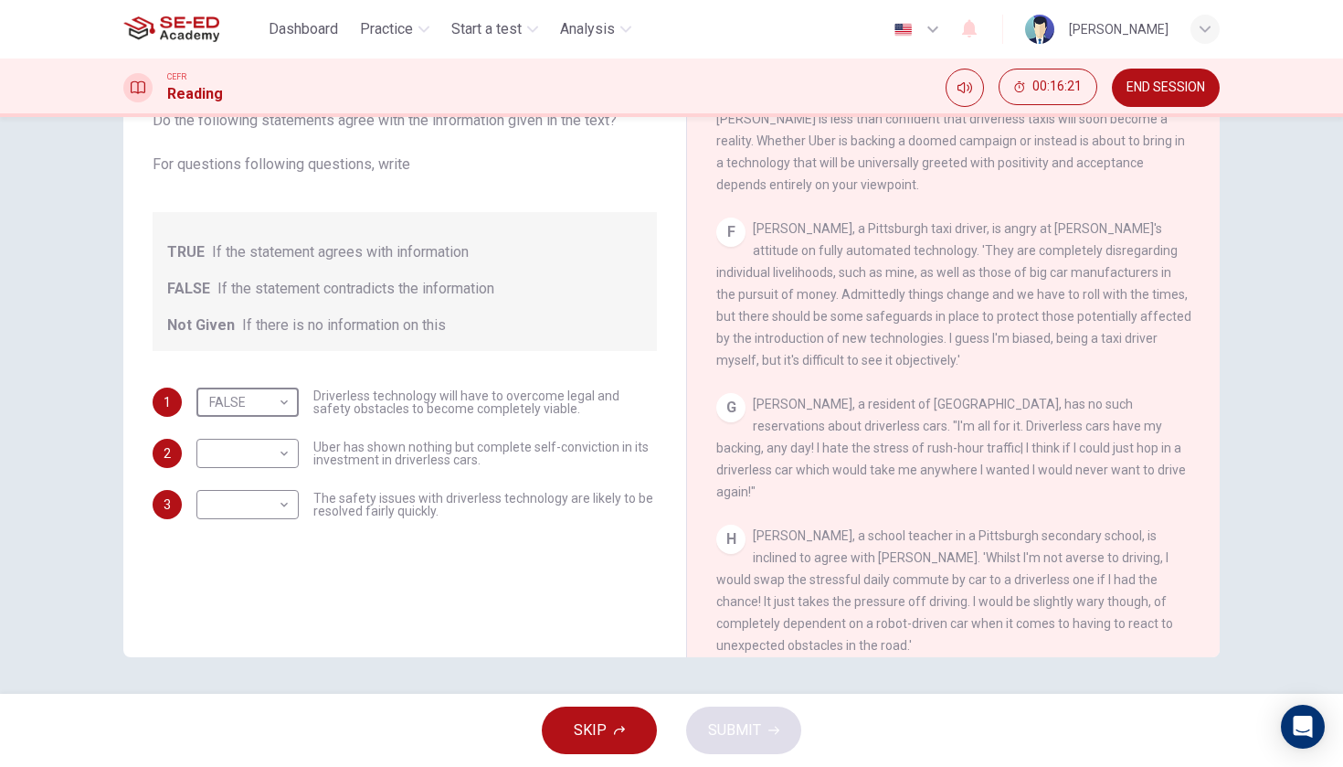
scroll to position [1299, 0]
click at [291, 460] on body "This site uses cookies, as explained in our Privacy Policy . If you agree to th…" at bounding box center [671, 383] width 1343 height 767
click at [273, 545] on li "Not Given" at bounding box center [247, 540] width 102 height 29
type input "Not Given"
click at [286, 507] on body "This site uses cookies, as explained in our Privacy Policy . If you agree to th…" at bounding box center [671, 383] width 1343 height 767
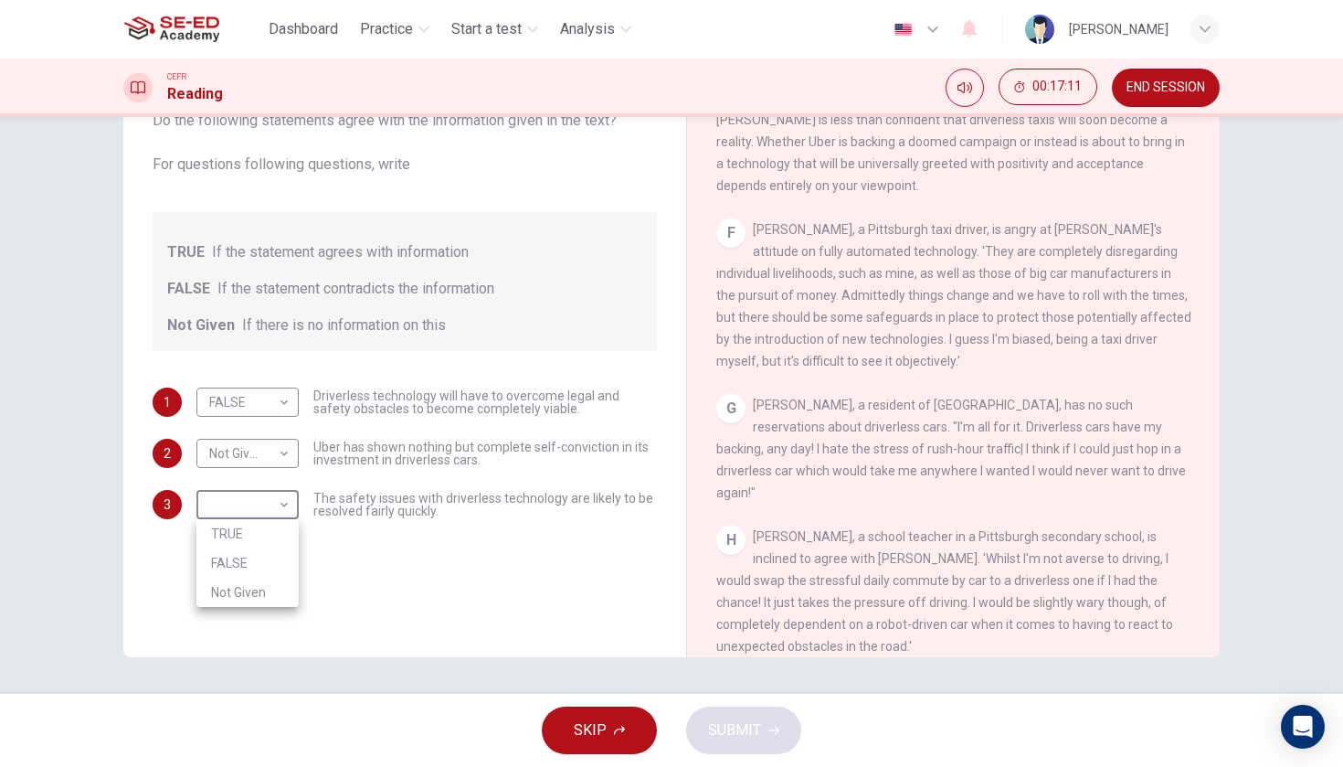
click at [1051, 435] on div at bounding box center [671, 383] width 1343 height 767
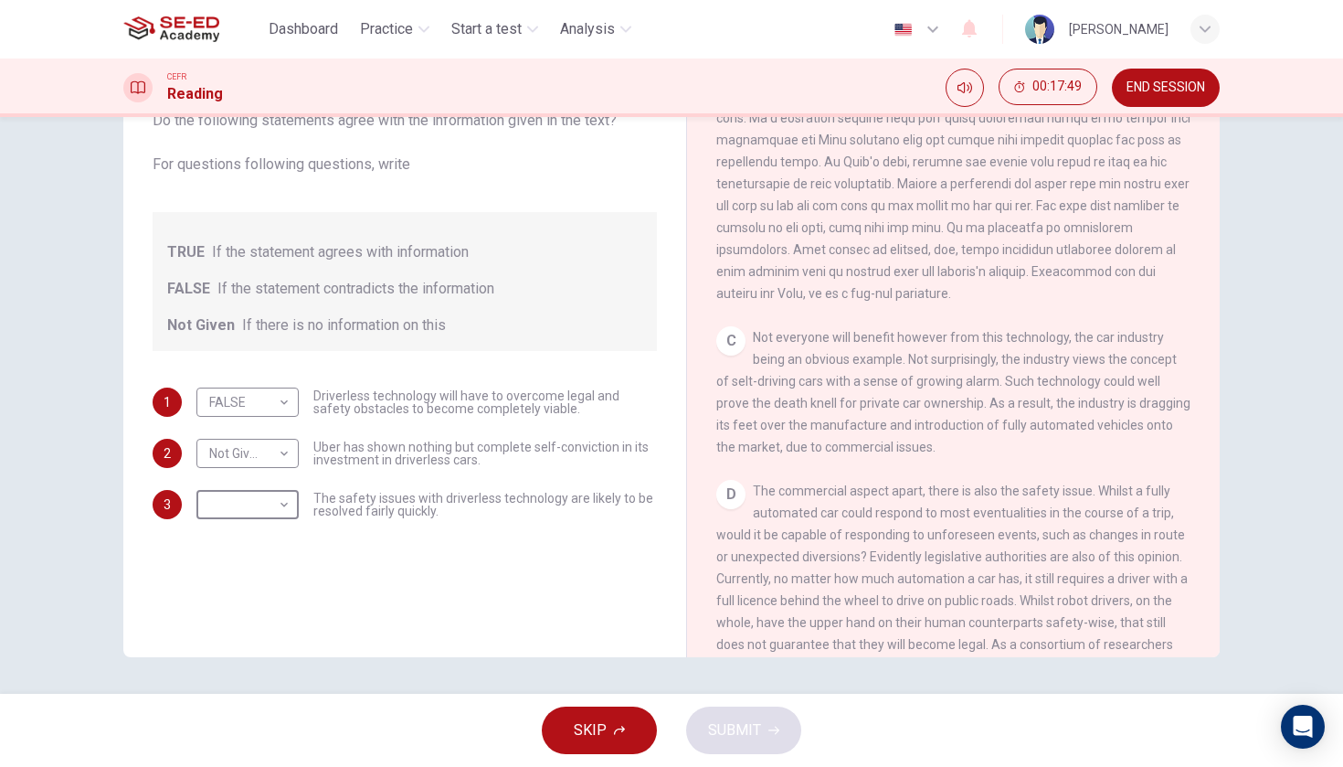
scroll to position [644, 0]
click at [277, 507] on body "This site uses cookies, as explained in our Privacy Policy . If you agree to th…" at bounding box center [671, 383] width 1343 height 767
click at [262, 591] on li "Not Given" at bounding box center [247, 591] width 102 height 29
type input "Not Given"
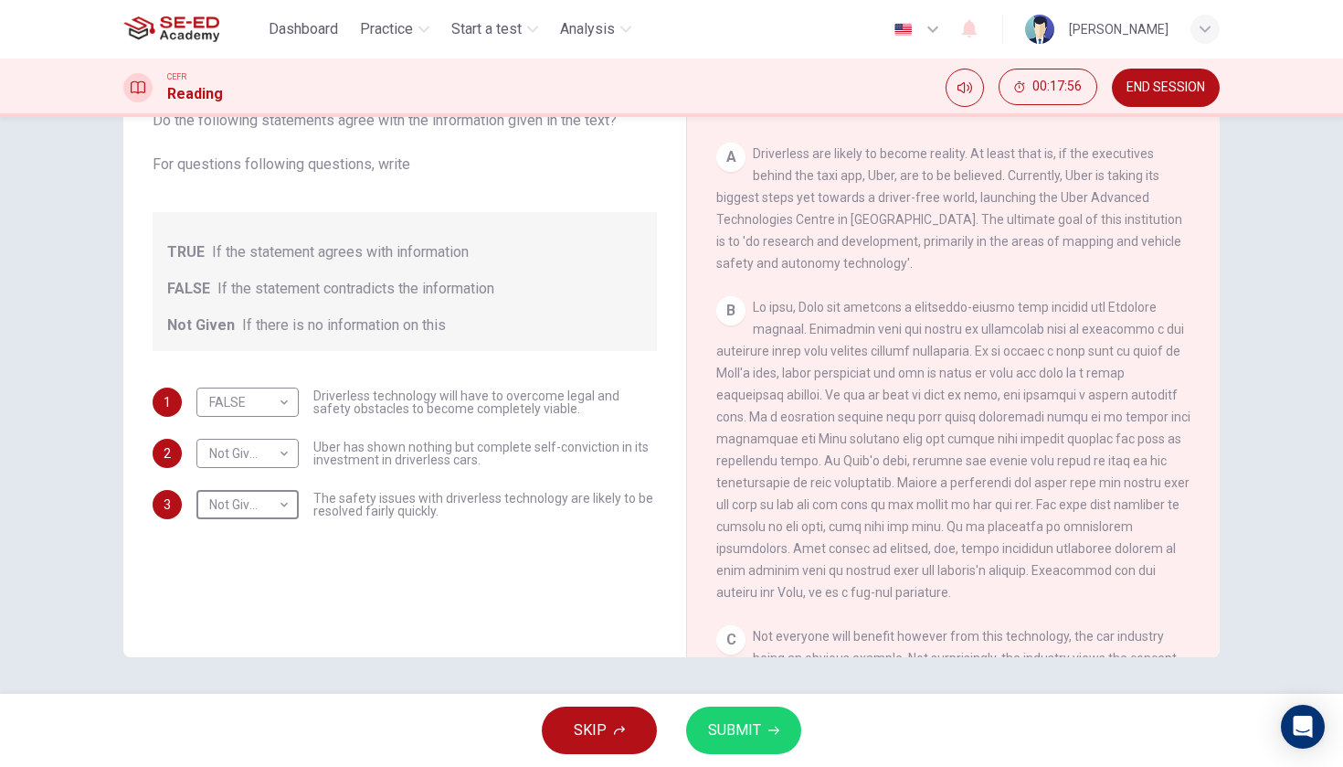
scroll to position [331, 0]
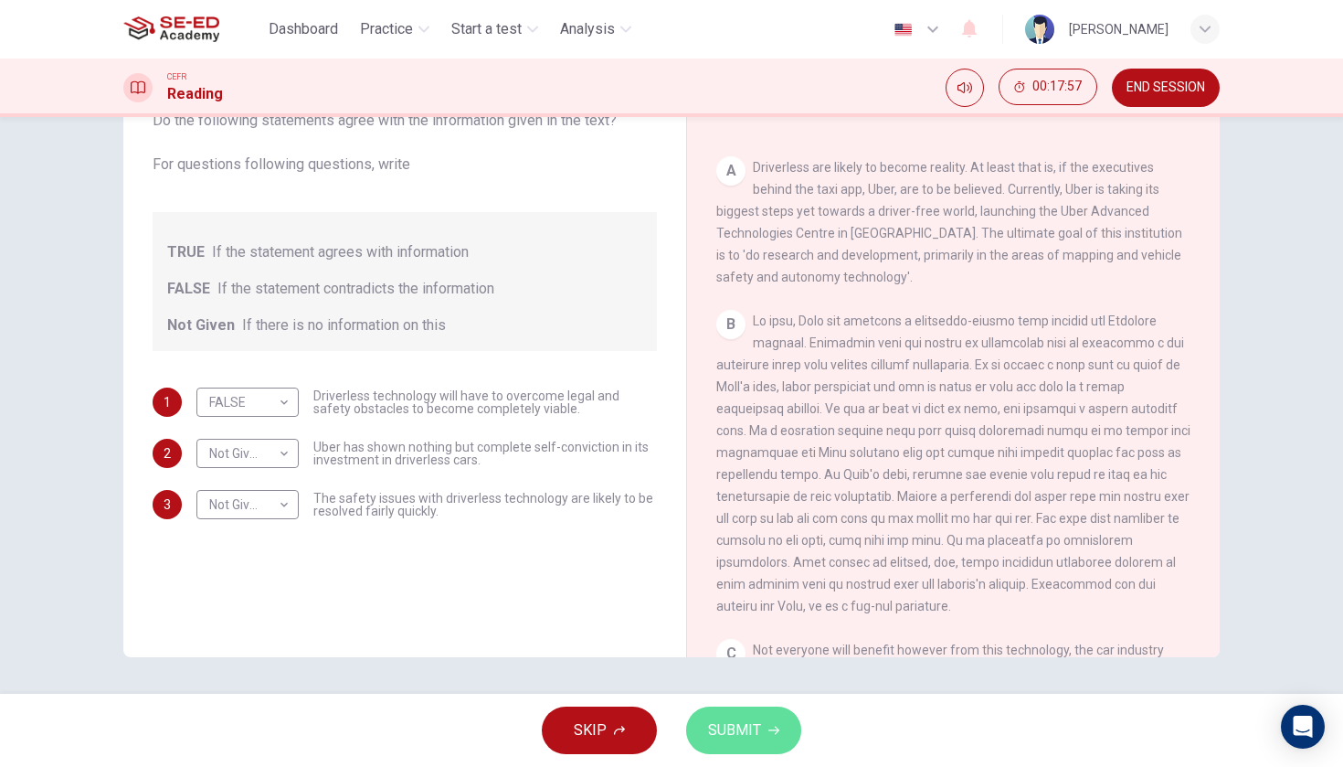
click at [726, 742] on span "SUBMIT" at bounding box center [734, 730] width 53 height 26
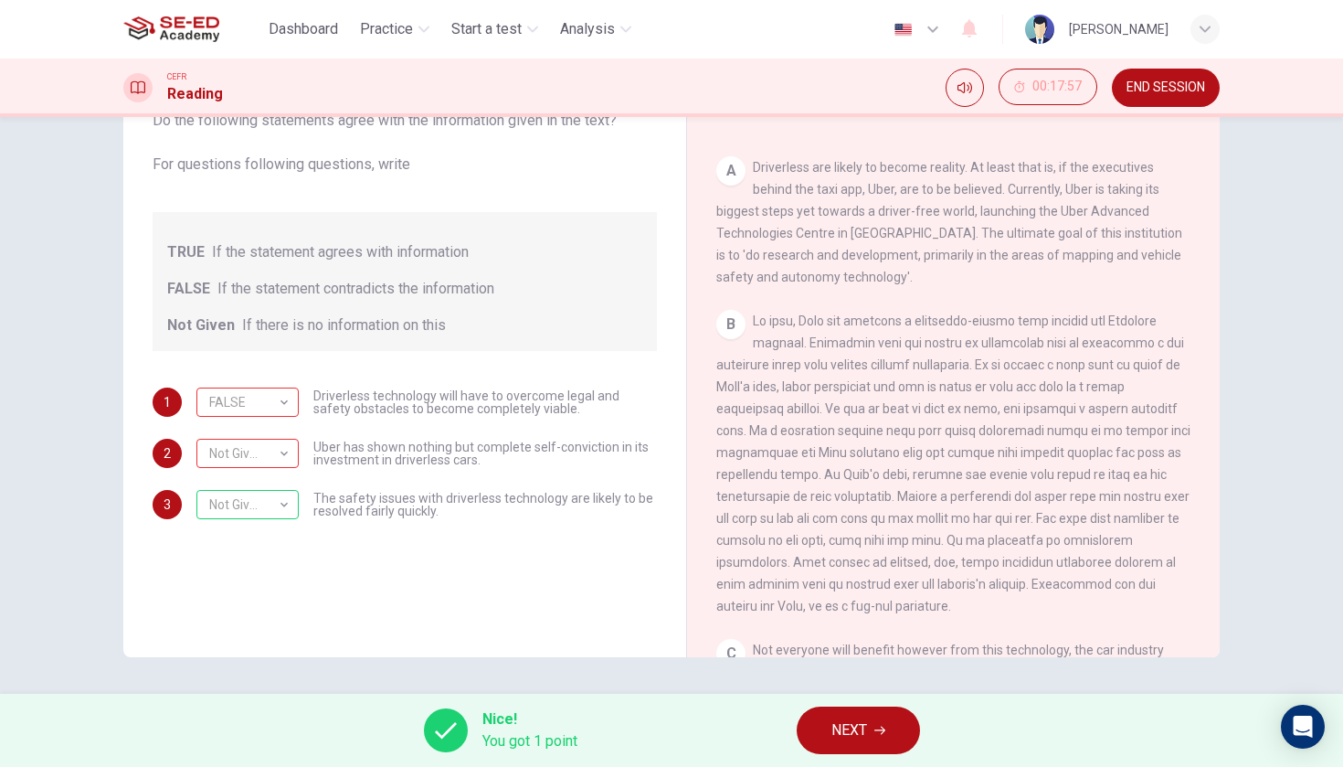
click at [523, 718] on span "Nice!" at bounding box center [529, 719] width 95 height 22
click at [286, 451] on div "Not Given" at bounding box center [244, 454] width 96 height 52
click at [842, 714] on button "NEXT" at bounding box center [858, 730] width 123 height 48
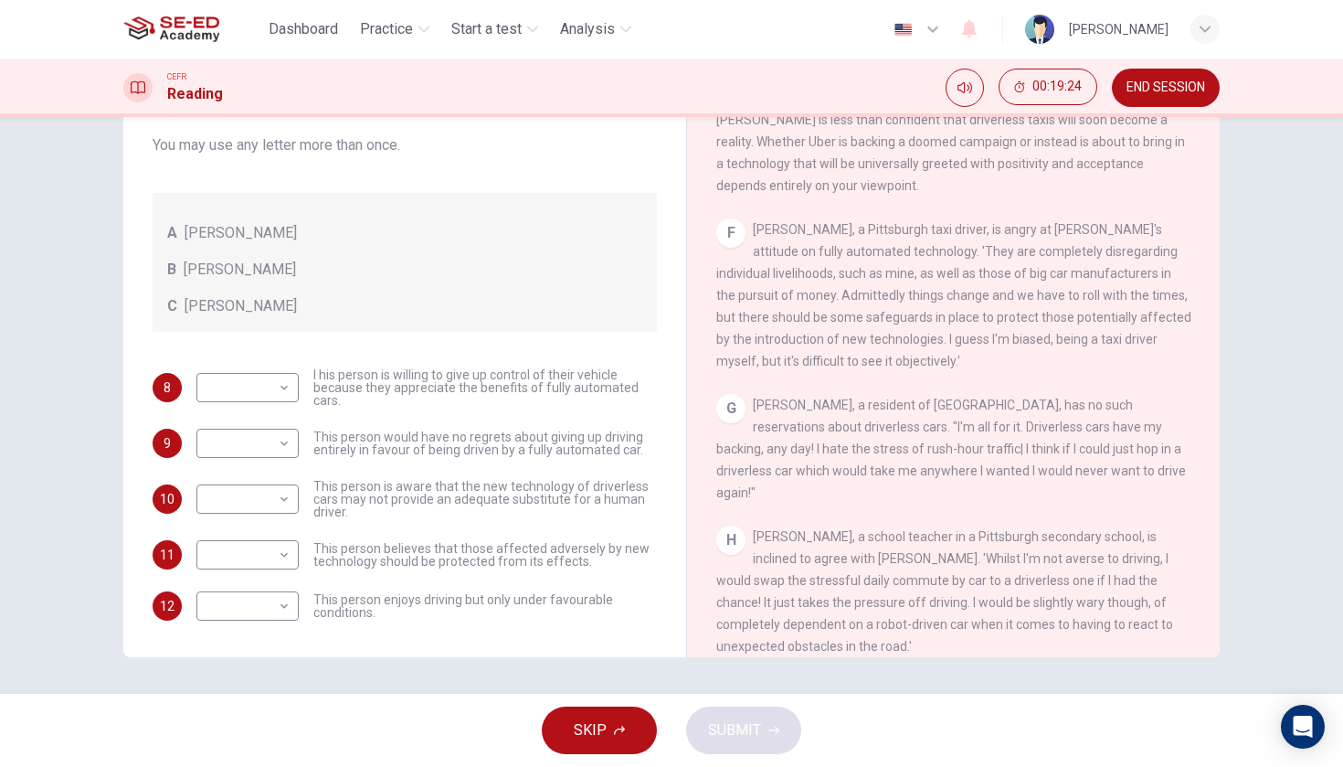
scroll to position [0, 0]
click at [284, 500] on body "This site uses cookies, as explained in our Privacy Policy . If you agree to th…" at bounding box center [671, 383] width 1343 height 767
click at [272, 525] on li "A" at bounding box center [247, 527] width 102 height 29
type input "A"
click at [272, 449] on body "This site uses cookies, as explained in our Privacy Policy . If you agree to th…" at bounding box center [671, 383] width 1343 height 767
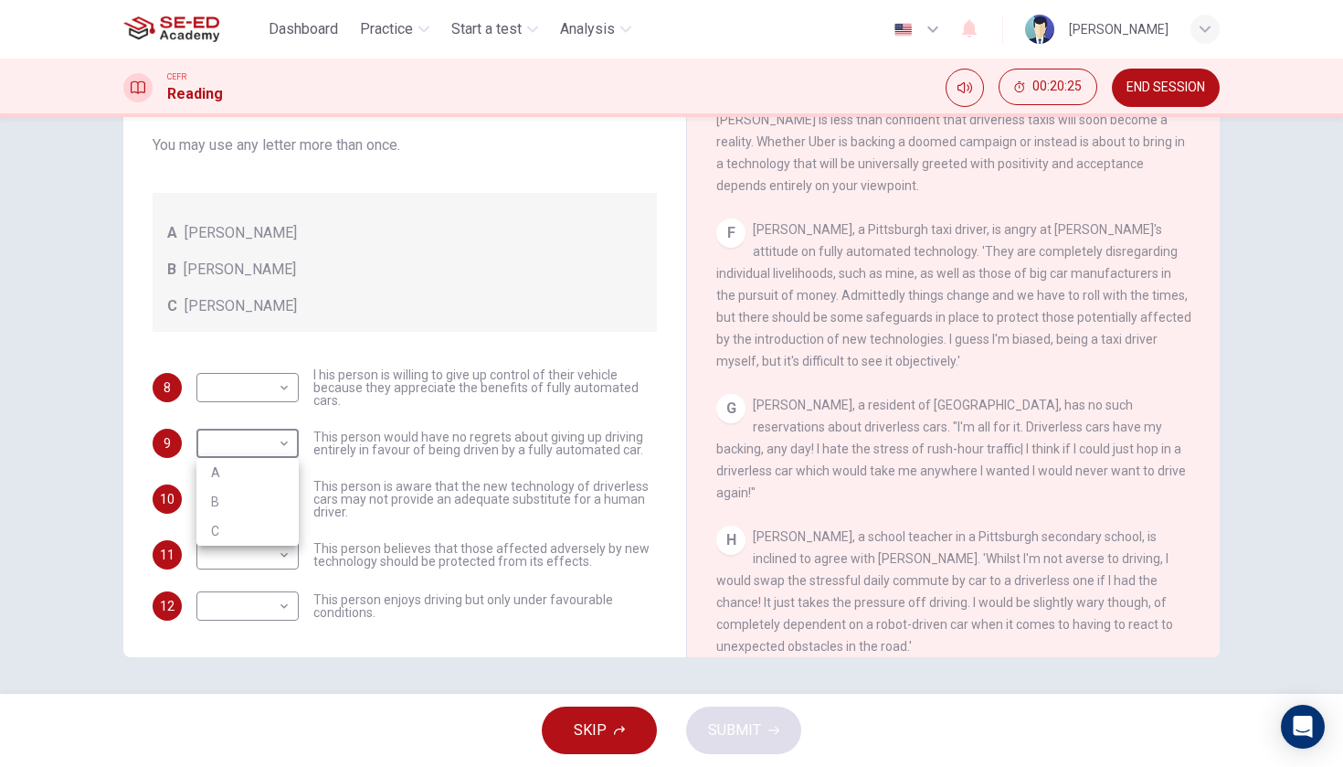
click at [264, 492] on li "B" at bounding box center [247, 501] width 102 height 29
type input "B"
click at [289, 390] on body "This site uses cookies, as explained in our Privacy Policy . If you agree to th…" at bounding box center [671, 383] width 1343 height 767
click at [273, 439] on li "B" at bounding box center [247, 445] width 102 height 29
type input "B"
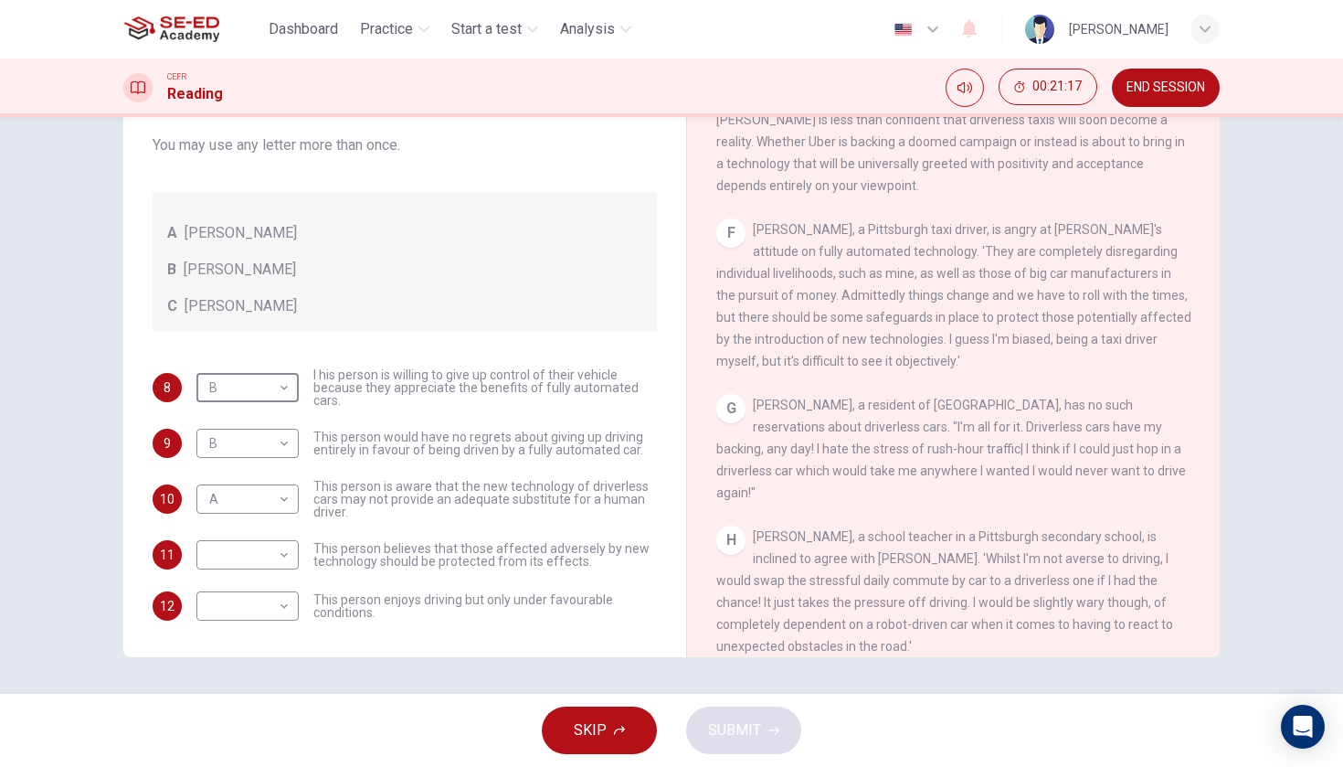
scroll to position [1265, 0]
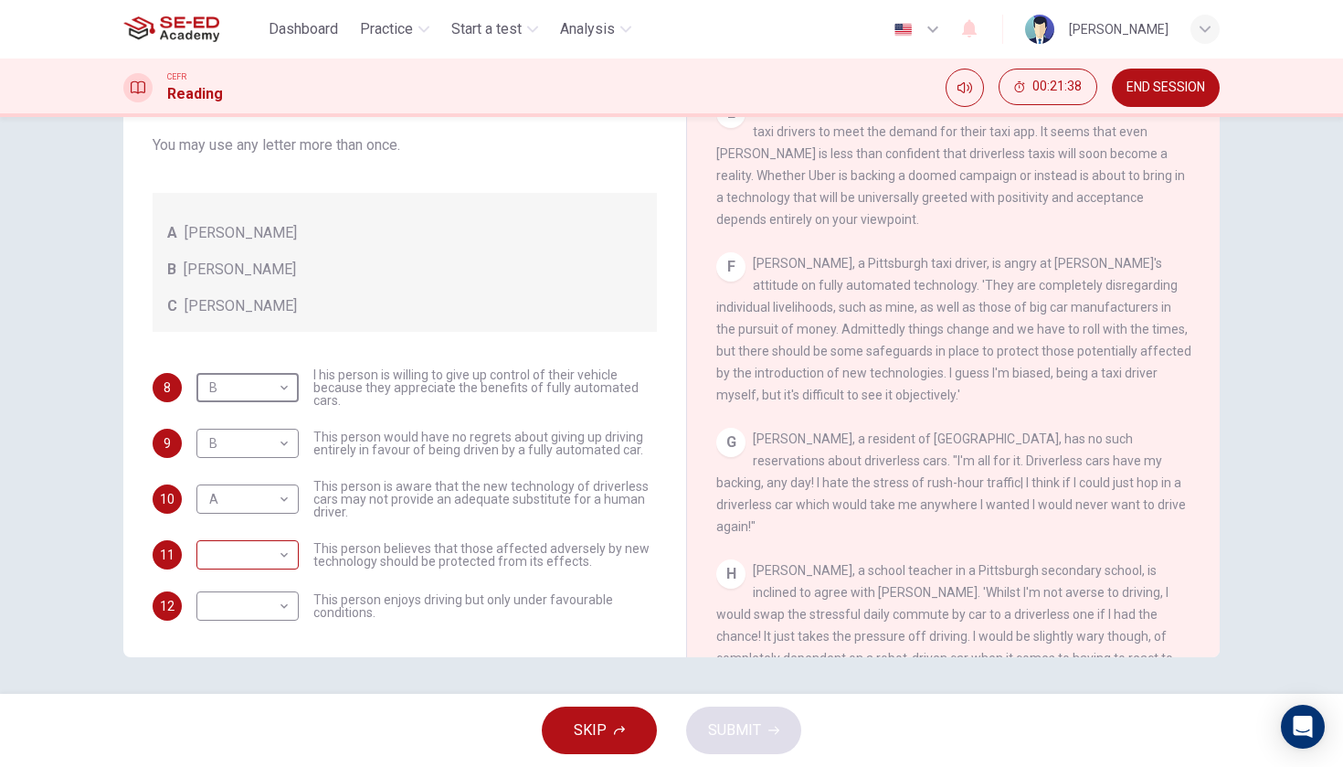
click at [290, 553] on body "This site uses cookies, as explained in our Privacy Policy . If you agree to th…" at bounding box center [671, 383] width 1343 height 767
click at [280, 579] on li "A" at bounding box center [247, 583] width 102 height 29
type input "A"
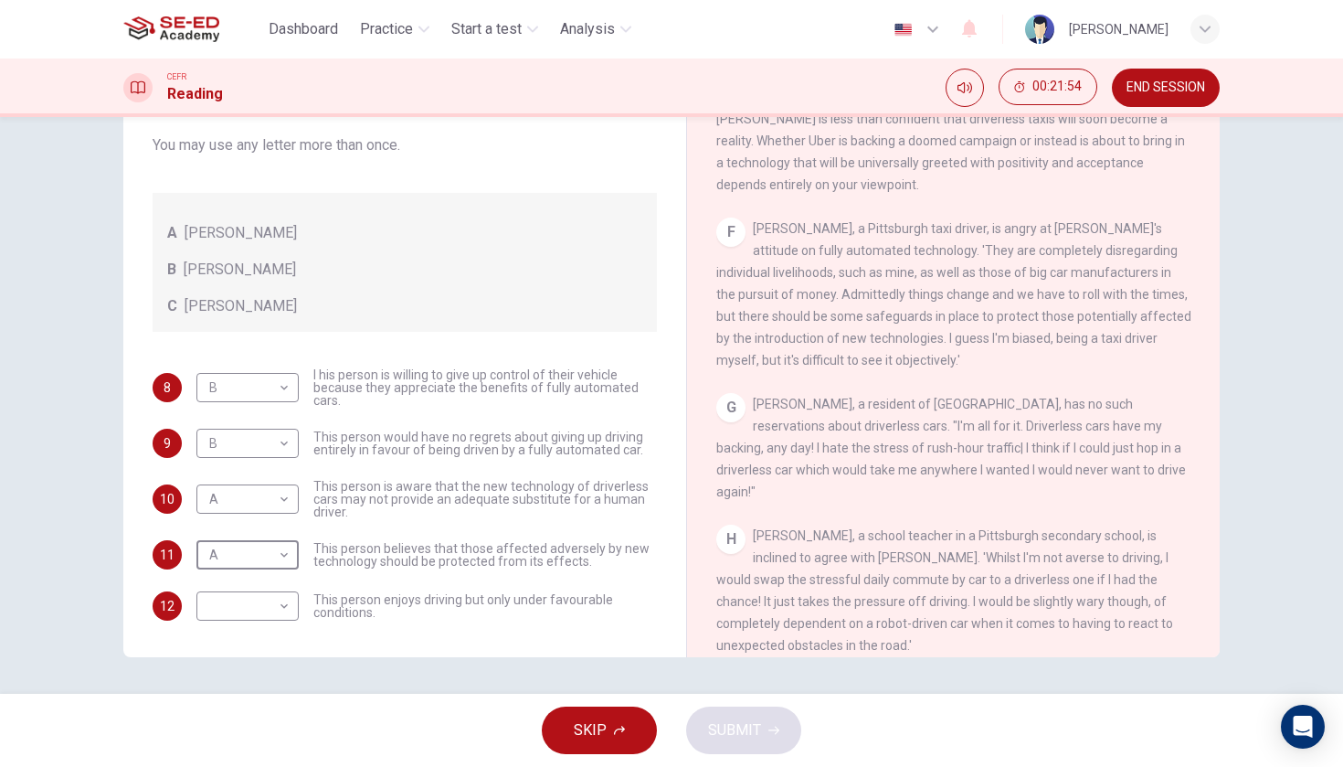
scroll to position [1299, 0]
click at [272, 601] on body "This site uses cookies, as explained in our Privacy Policy . If you agree to th…" at bounding box center [671, 383] width 1343 height 767
click at [266, 693] on li "C" at bounding box center [247, 693] width 102 height 29
type input "C"
click at [283, 394] on body "This site uses cookies, as explained in our Privacy Policy . If you agree to th…" at bounding box center [671, 383] width 1343 height 767
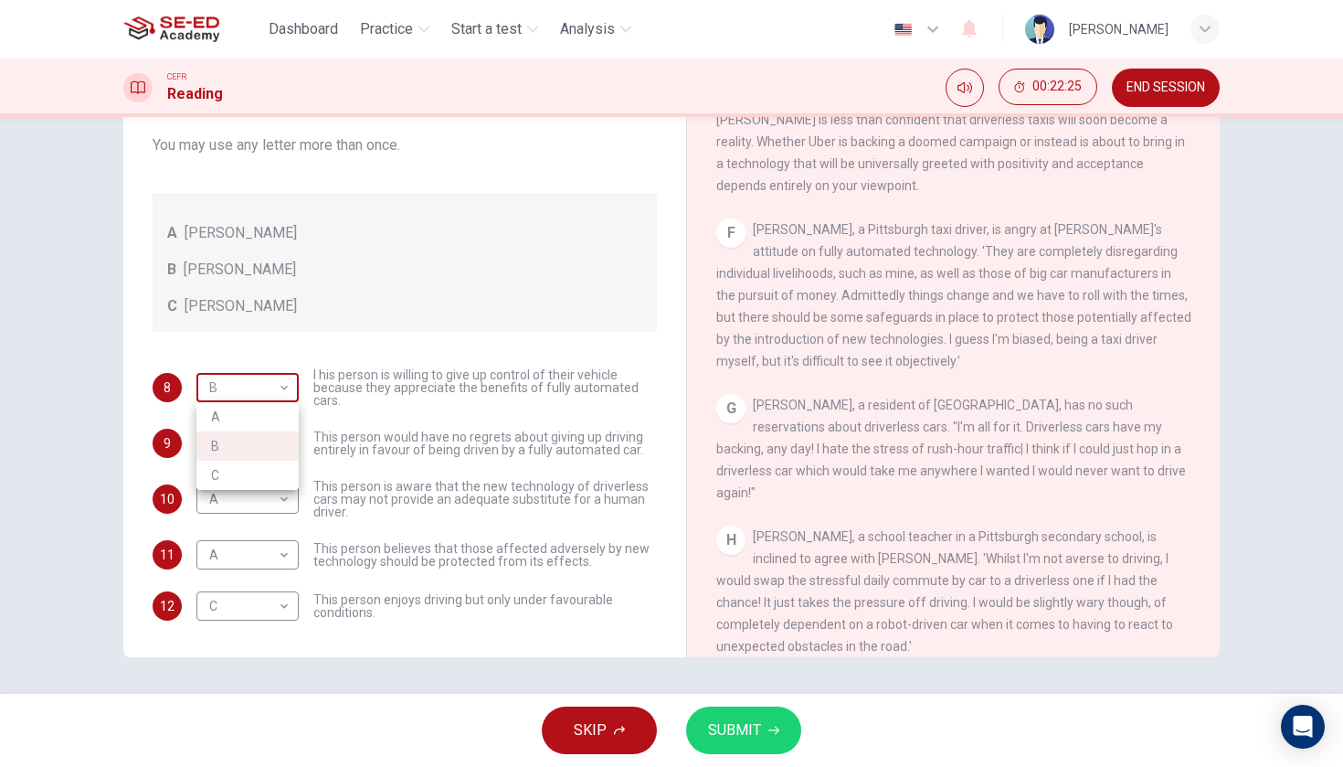
click at [283, 394] on div at bounding box center [671, 383] width 1343 height 767
click at [774, 731] on icon "button" at bounding box center [773, 729] width 11 height 11
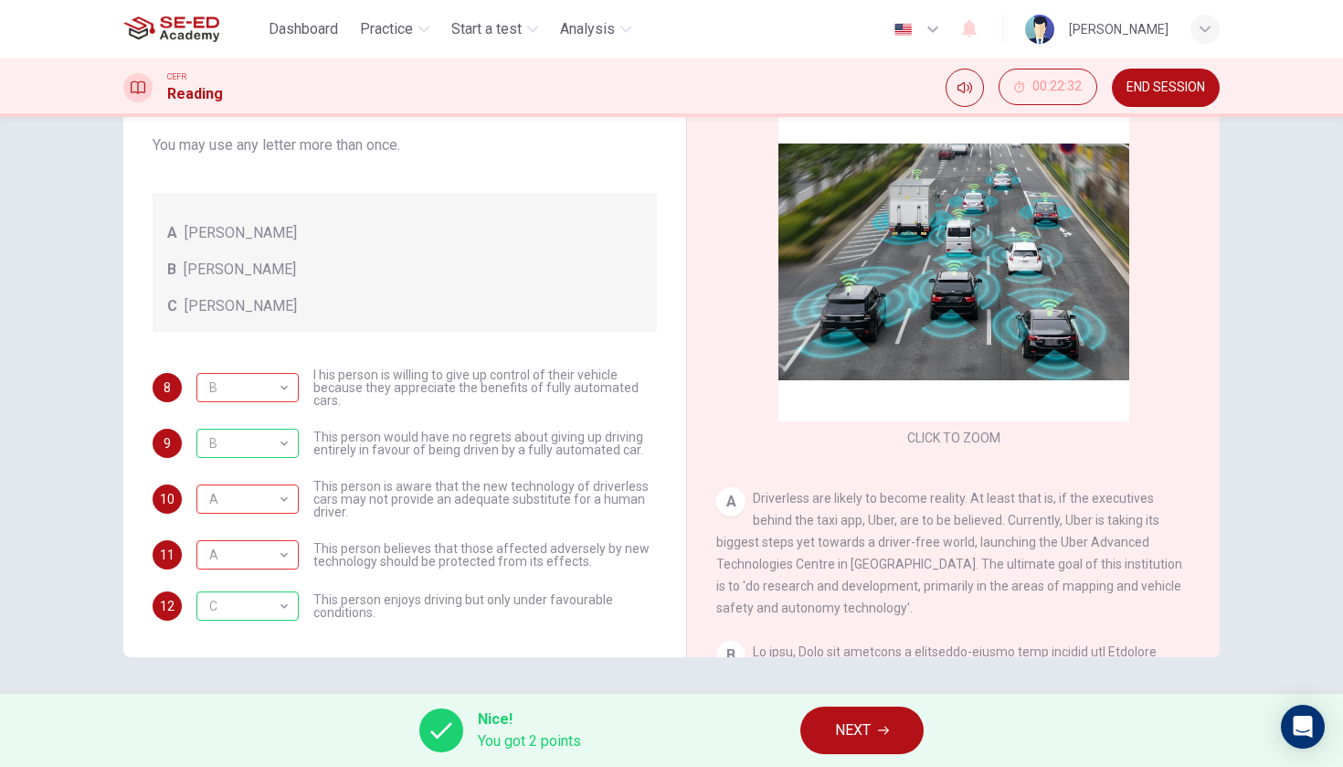
scroll to position [0, 0]
click at [851, 743] on button "NEXT" at bounding box center [861, 730] width 123 height 48
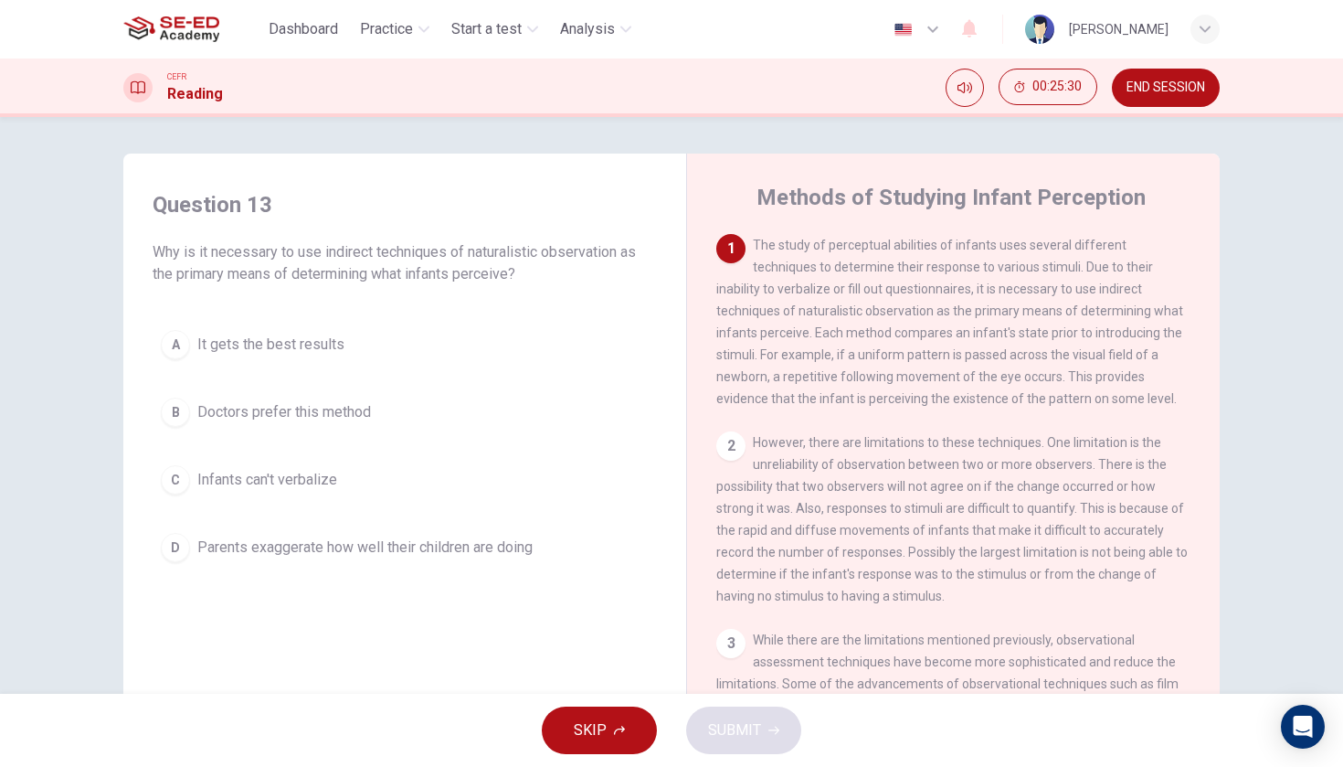
click at [190, 467] on button "C Infants can't verbalize" at bounding box center [405, 480] width 504 height 46
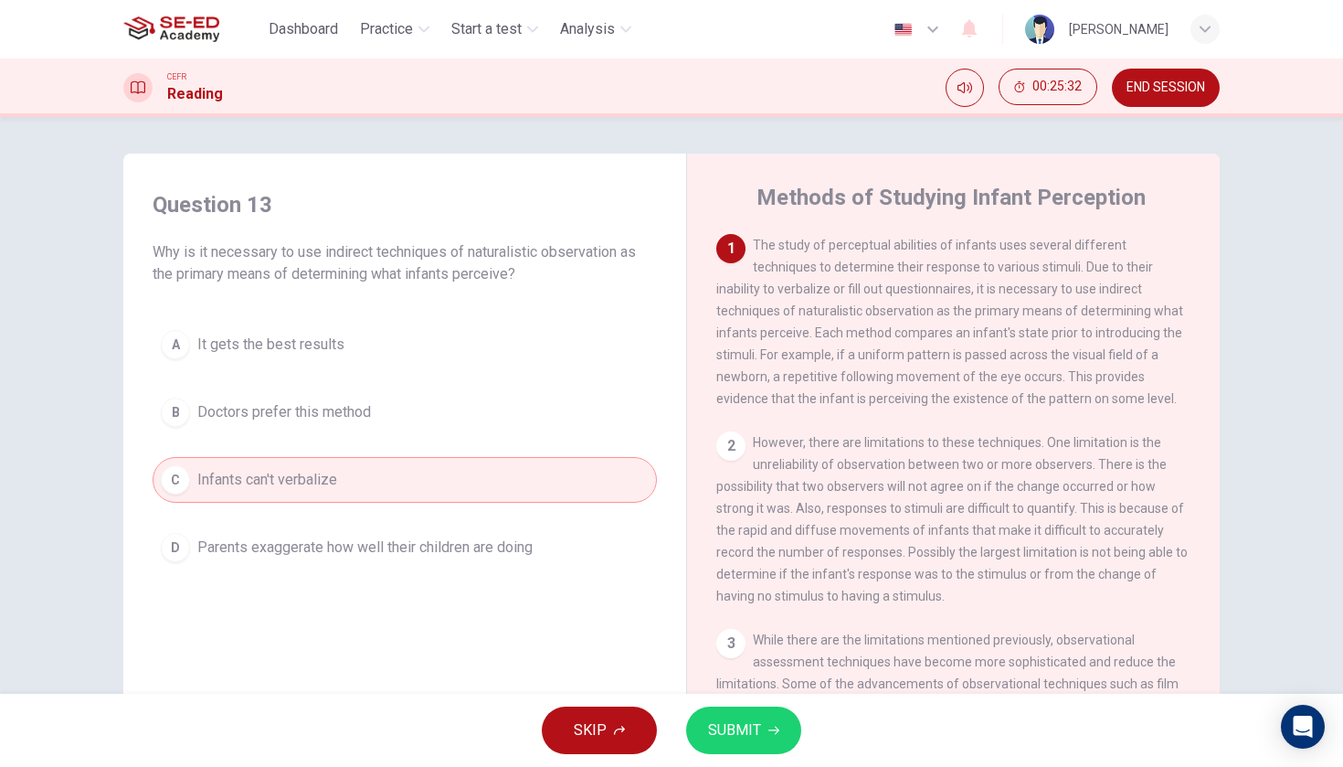
click at [729, 730] on span "SUBMIT" at bounding box center [734, 730] width 53 height 26
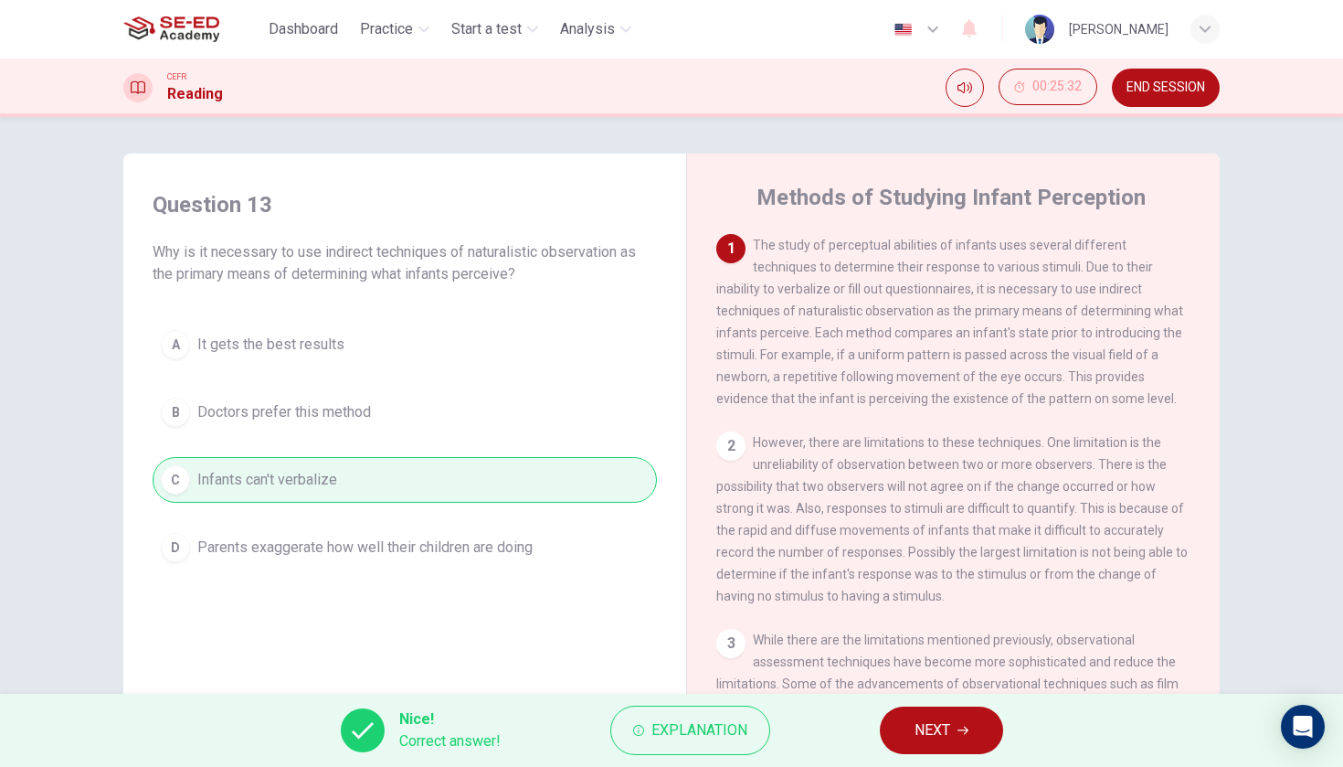
click at [901, 728] on button "NEXT" at bounding box center [941, 730] width 123 height 48
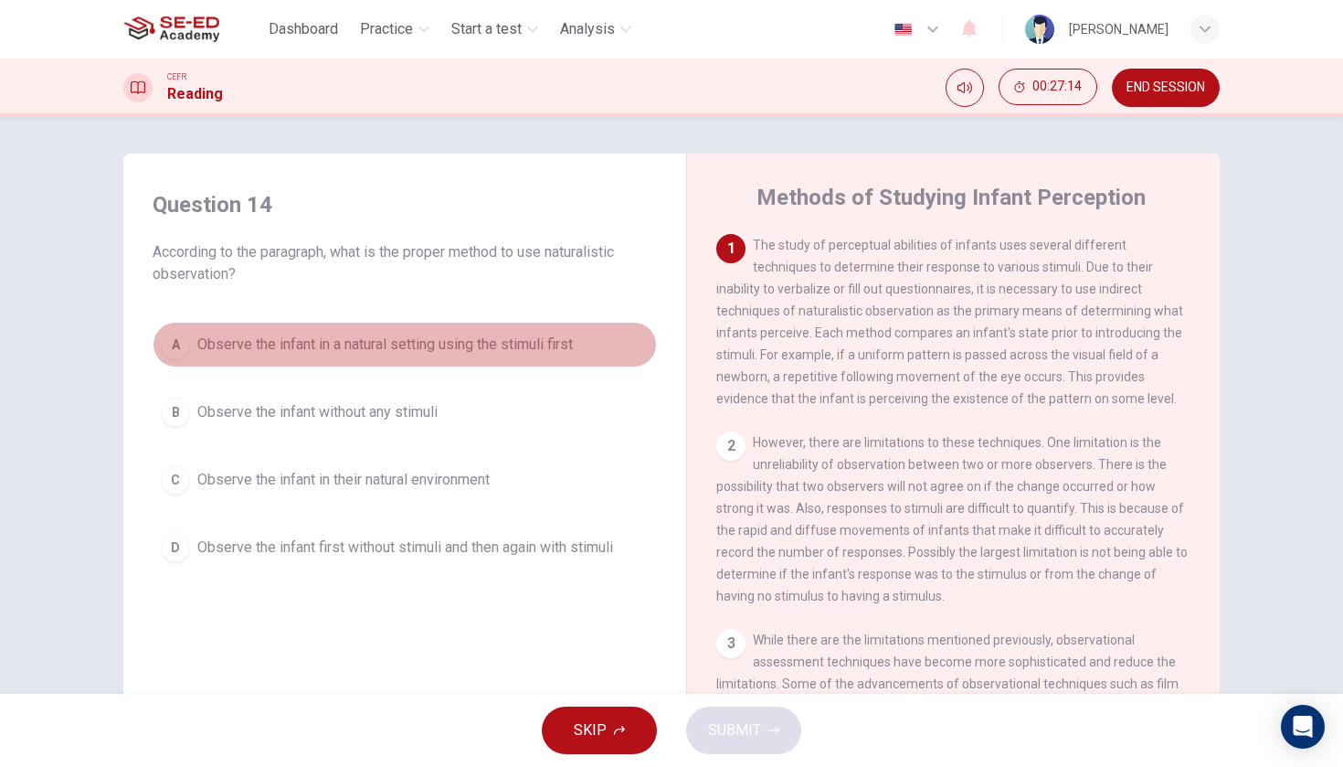
click at [458, 344] on span "Observe the infant in a natural setting using the stimuli first" at bounding box center [384, 344] width 375 height 22
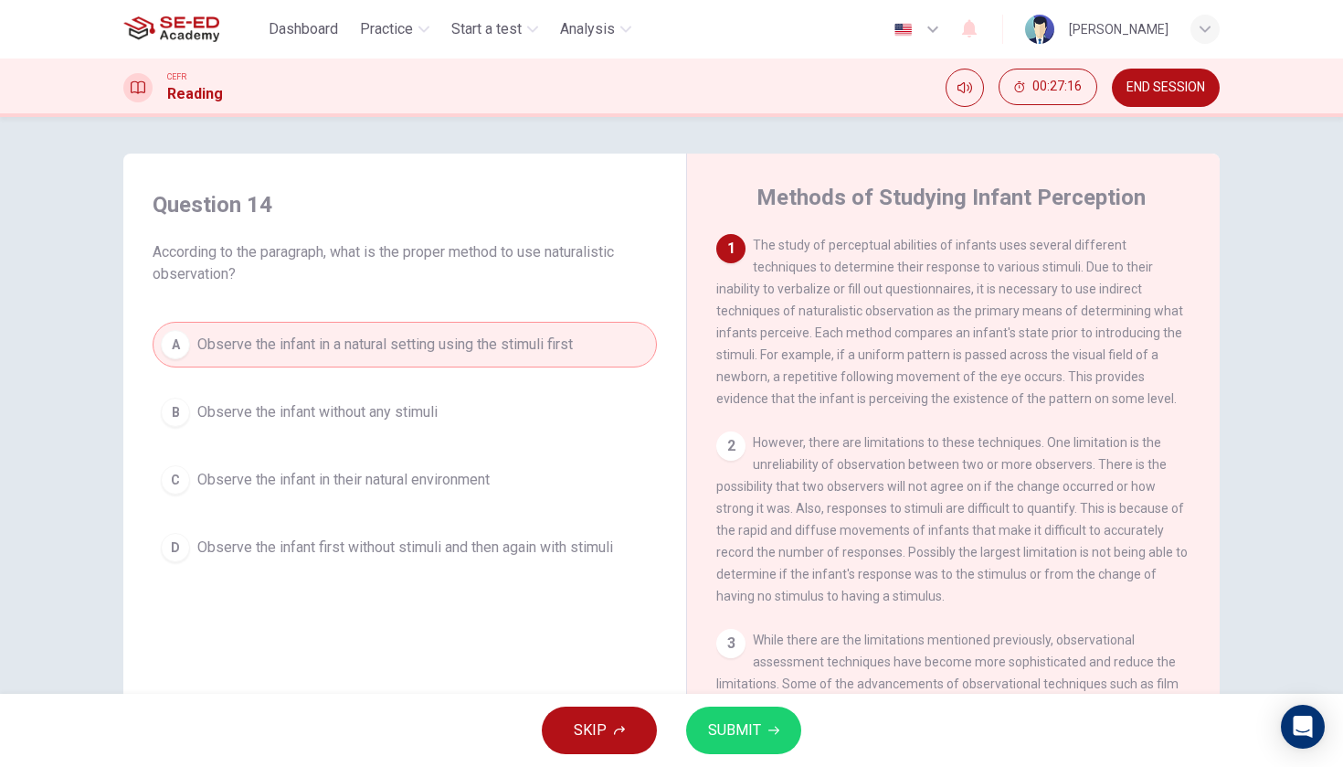
click at [748, 743] on button "SUBMIT" at bounding box center [743, 730] width 115 height 48
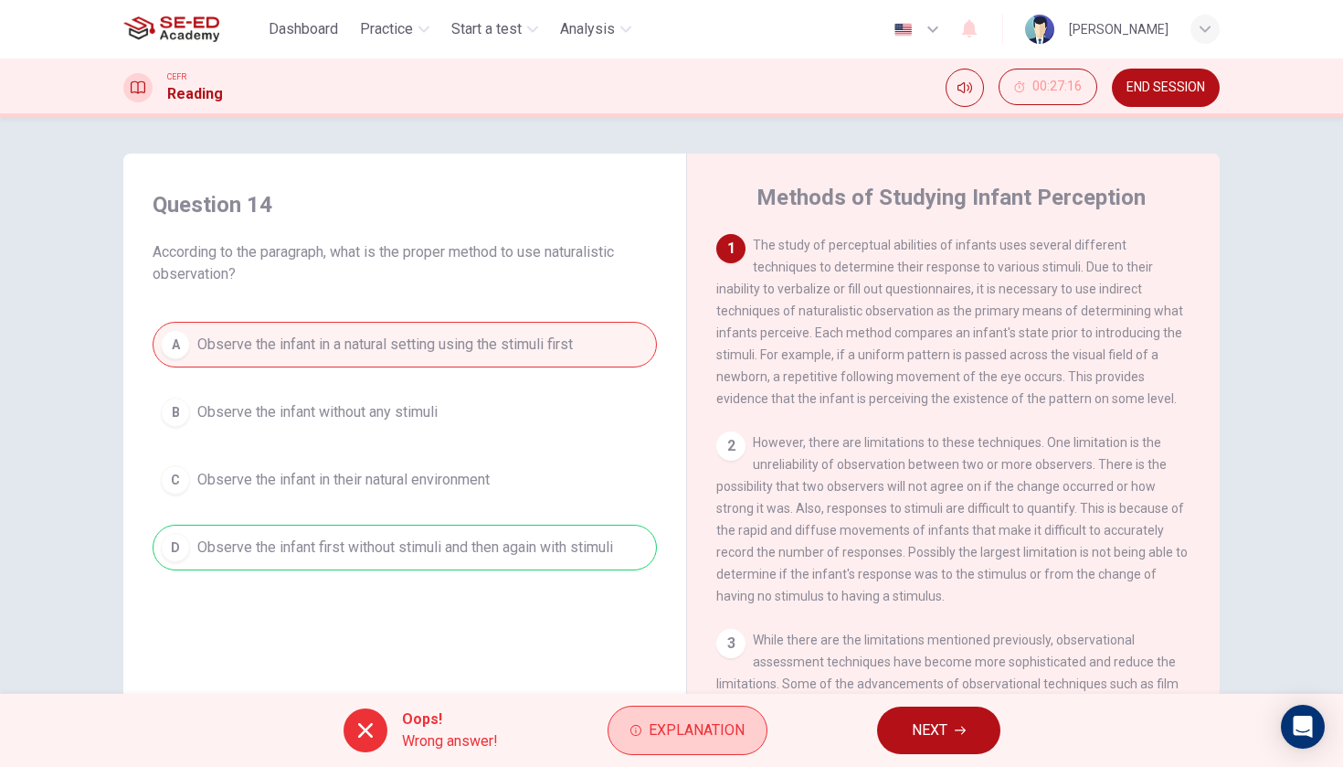
click at [746, 738] on button "Explanation" at bounding box center [688, 729] width 160 height 49
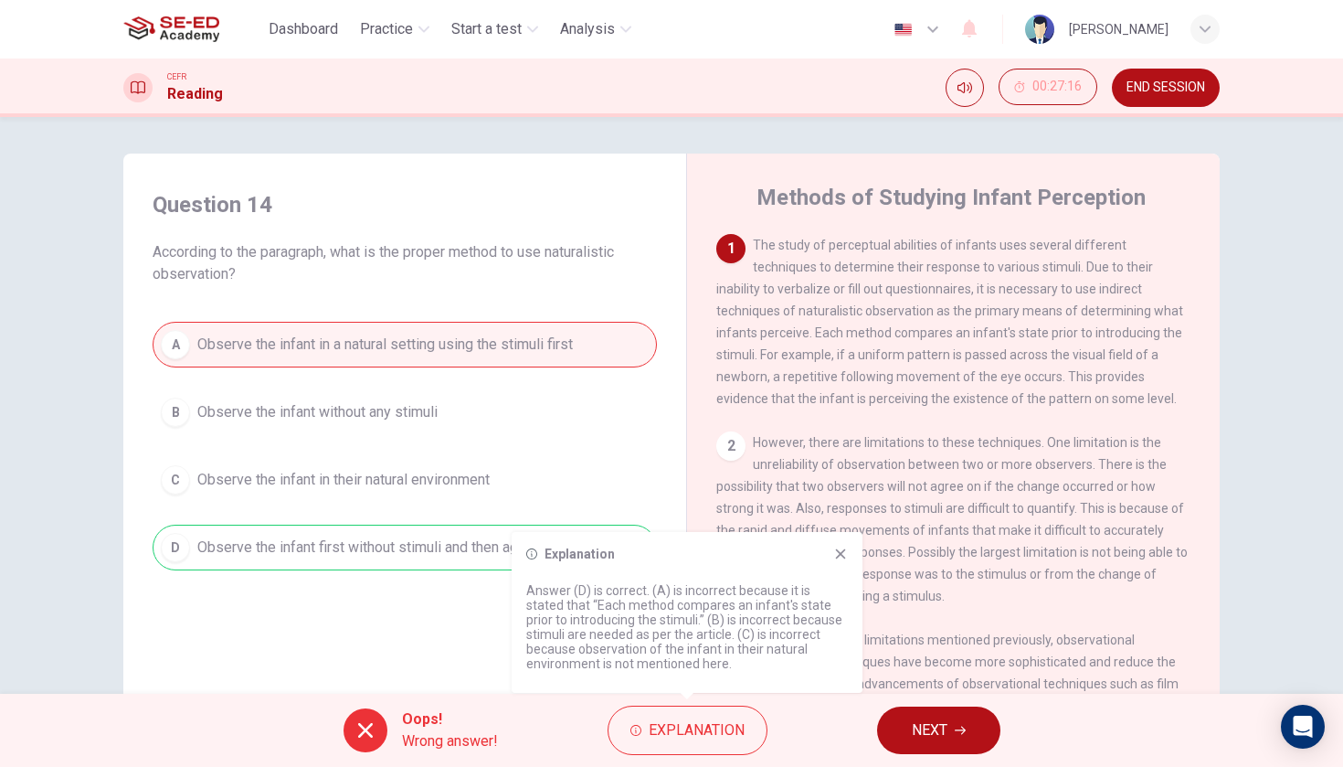
click at [841, 552] on icon at bounding box center [841, 554] width 10 height 10
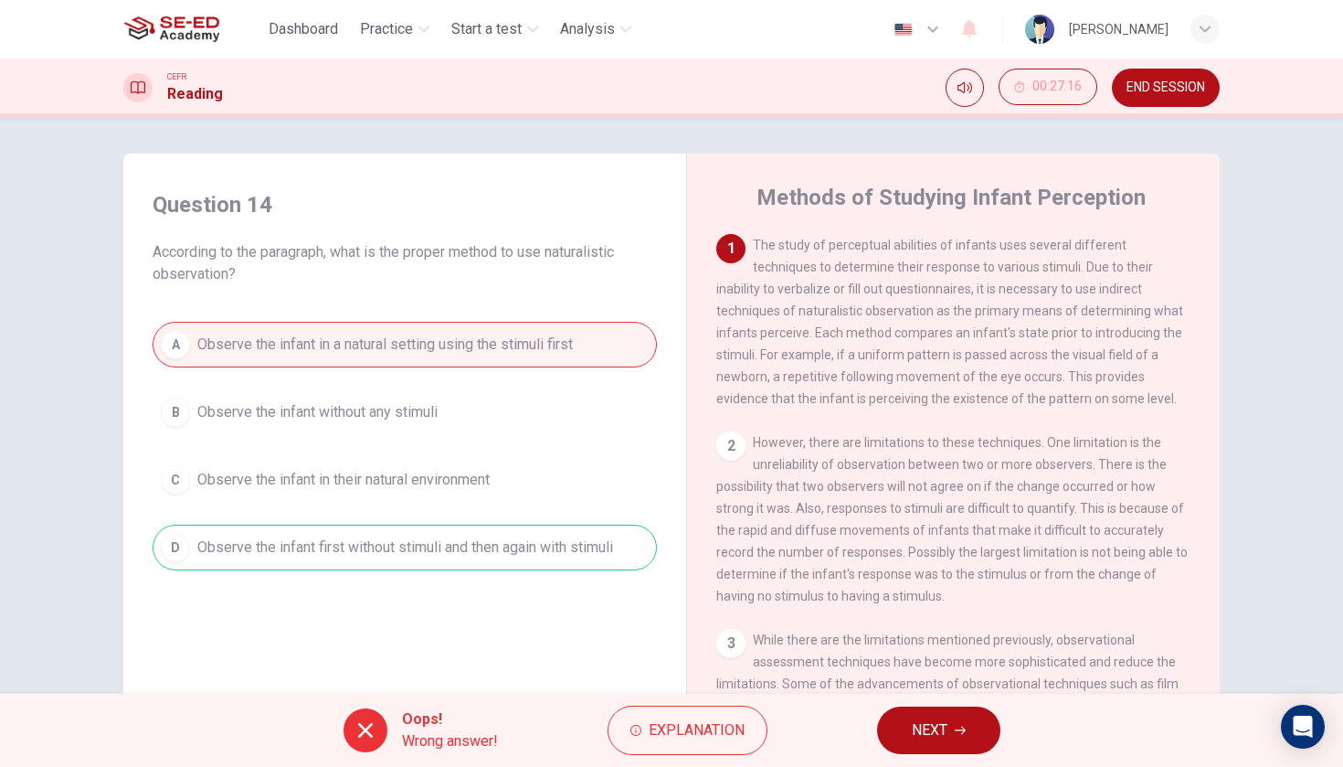
click at [965, 748] on button "NEXT" at bounding box center [938, 730] width 123 height 48
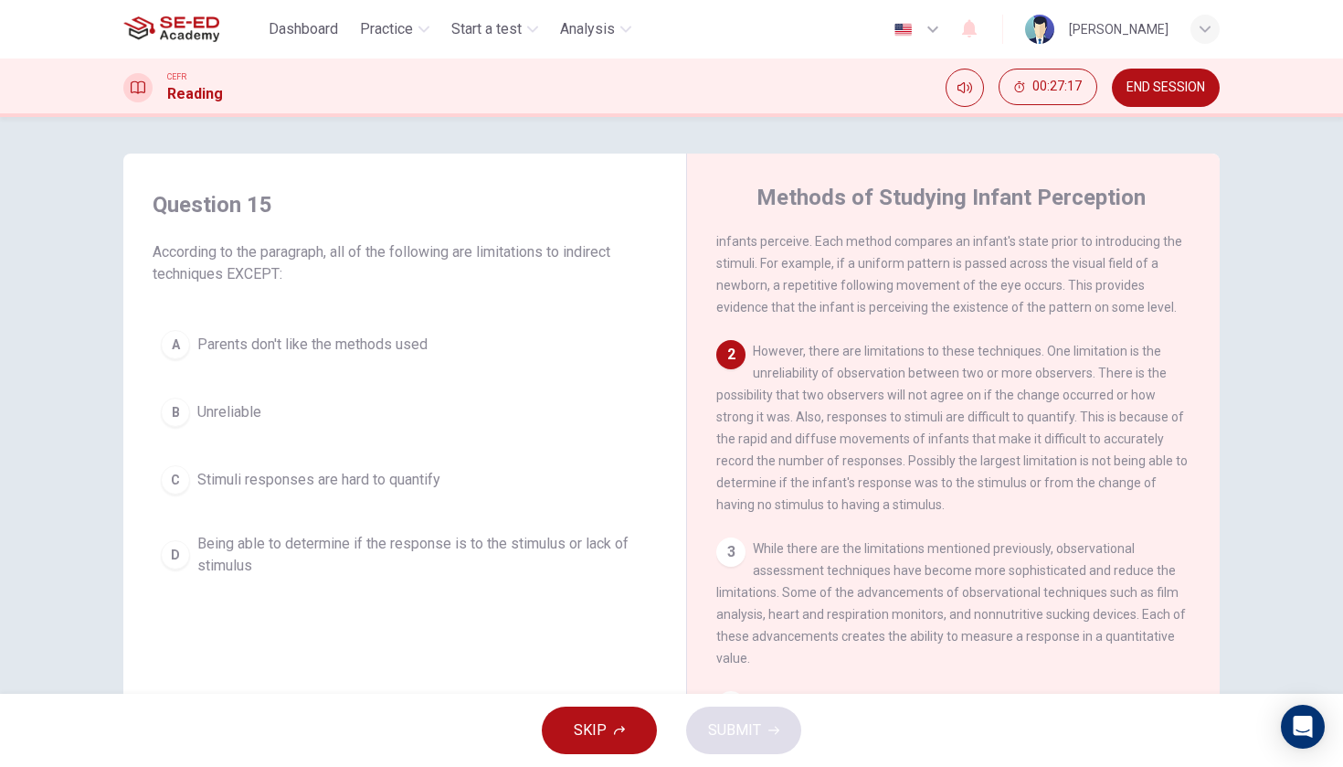
scroll to position [90, 0]
click at [1158, 85] on span "END SESSION" at bounding box center [1165, 87] width 79 height 15
